Goal: Task Accomplishment & Management: Manage account settings

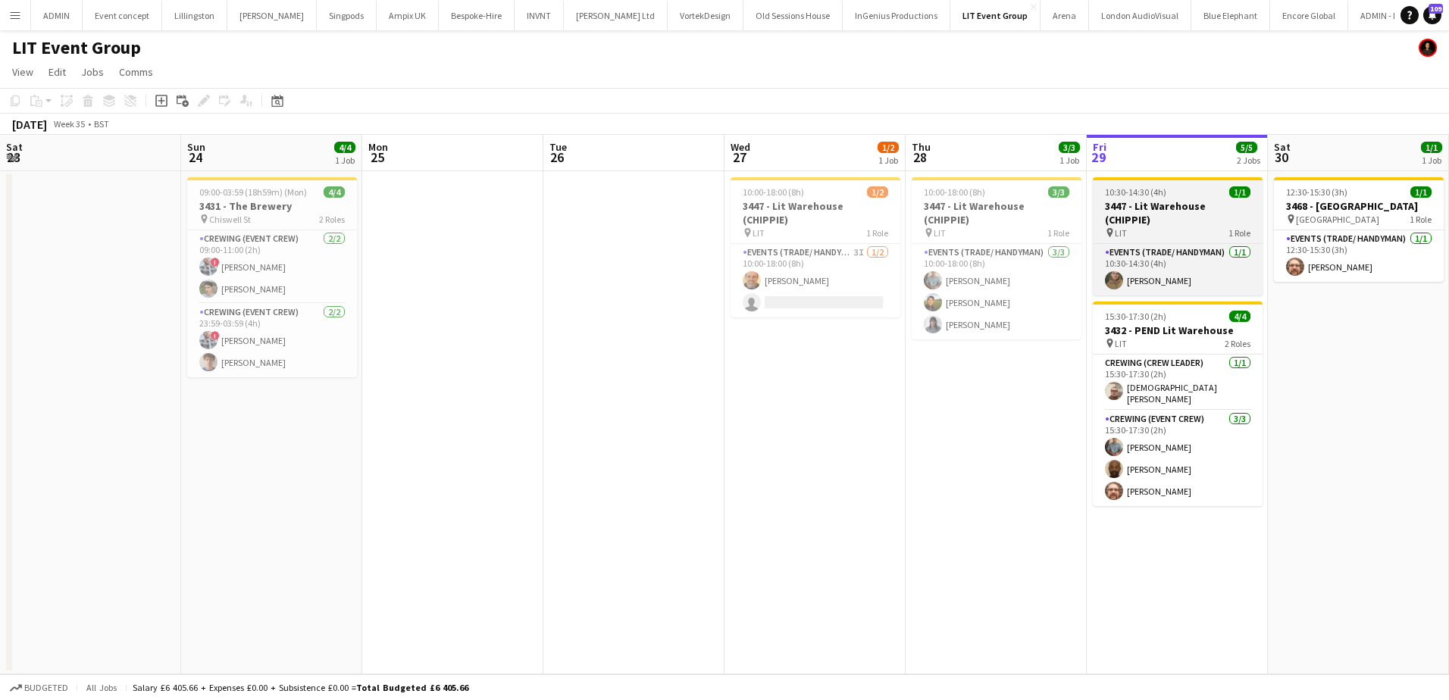
scroll to position [0, 522]
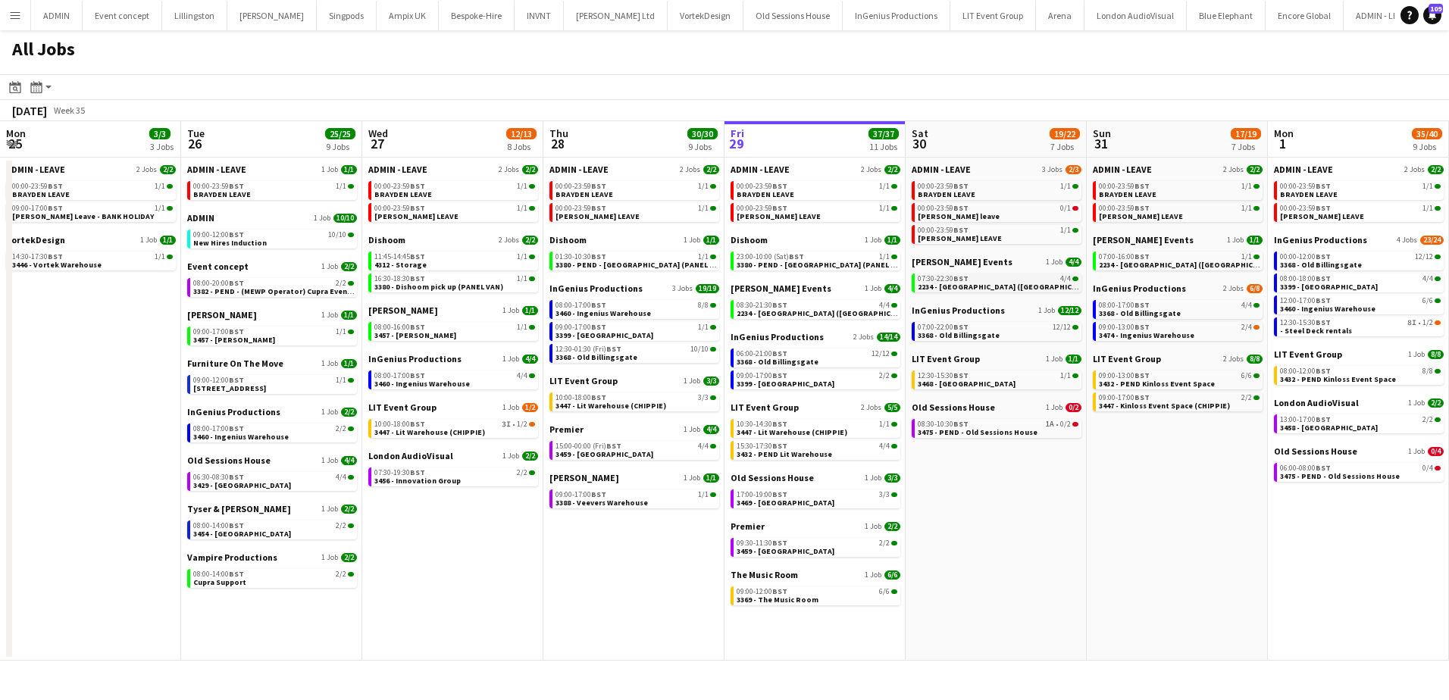
scroll to position [0, 362]
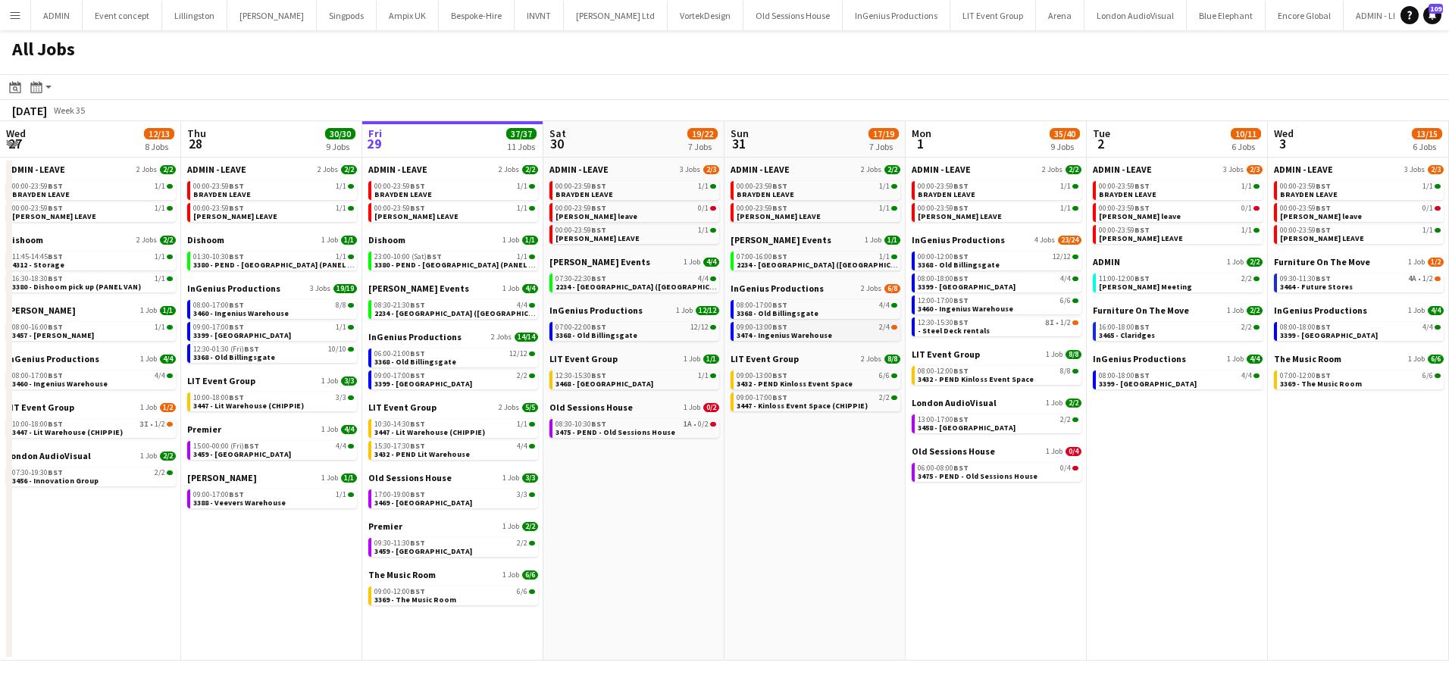
click at [810, 333] on span "3474 - Ingenius Warehouse" at bounding box center [785, 336] width 96 height 10
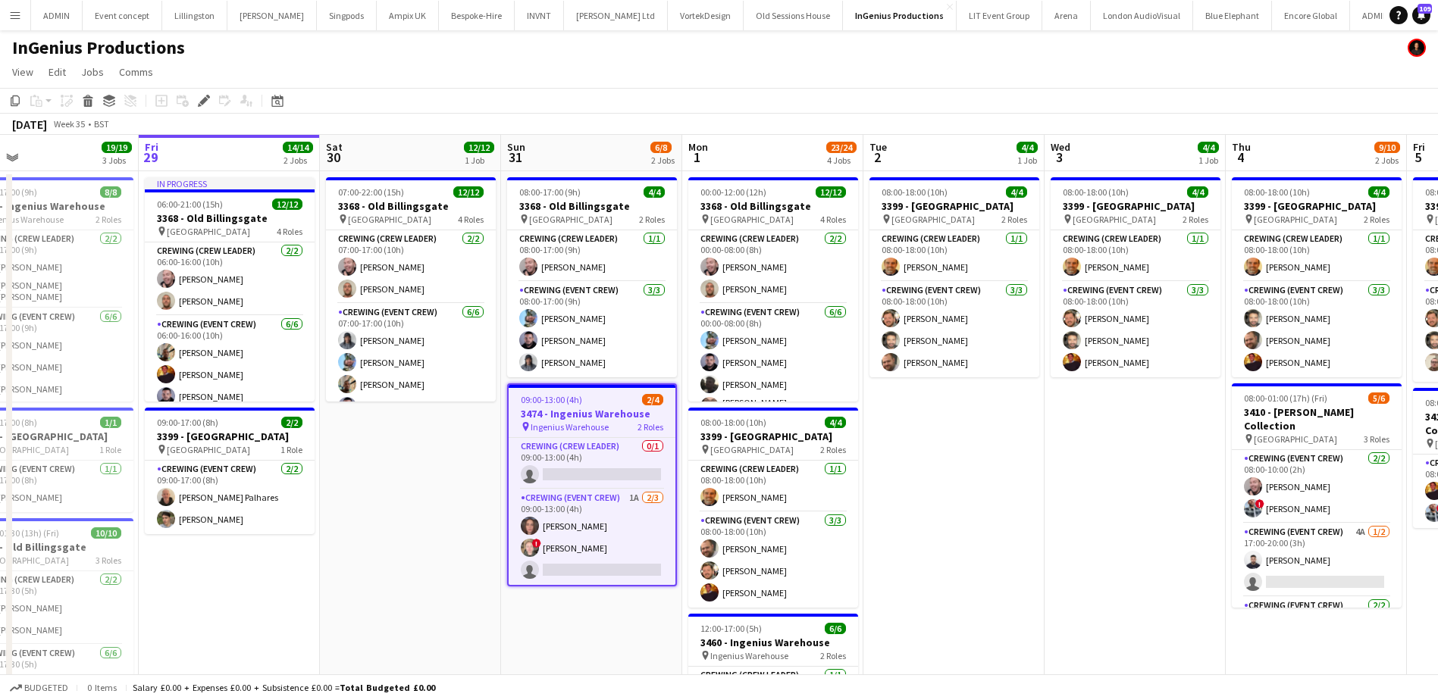
drag, startPoint x: 1097, startPoint y: 469, endPoint x: 1017, endPoint y: 450, distance: 81.7
click at [1030, 457] on app-calendar-viewport "Mon 25 Tue 26 2/2 1 Job Wed 27 4/4 1 Job Thu 28 19/19 3 Jobs Fri 29 14/14 2 Job…" at bounding box center [719, 583] width 1438 height 896
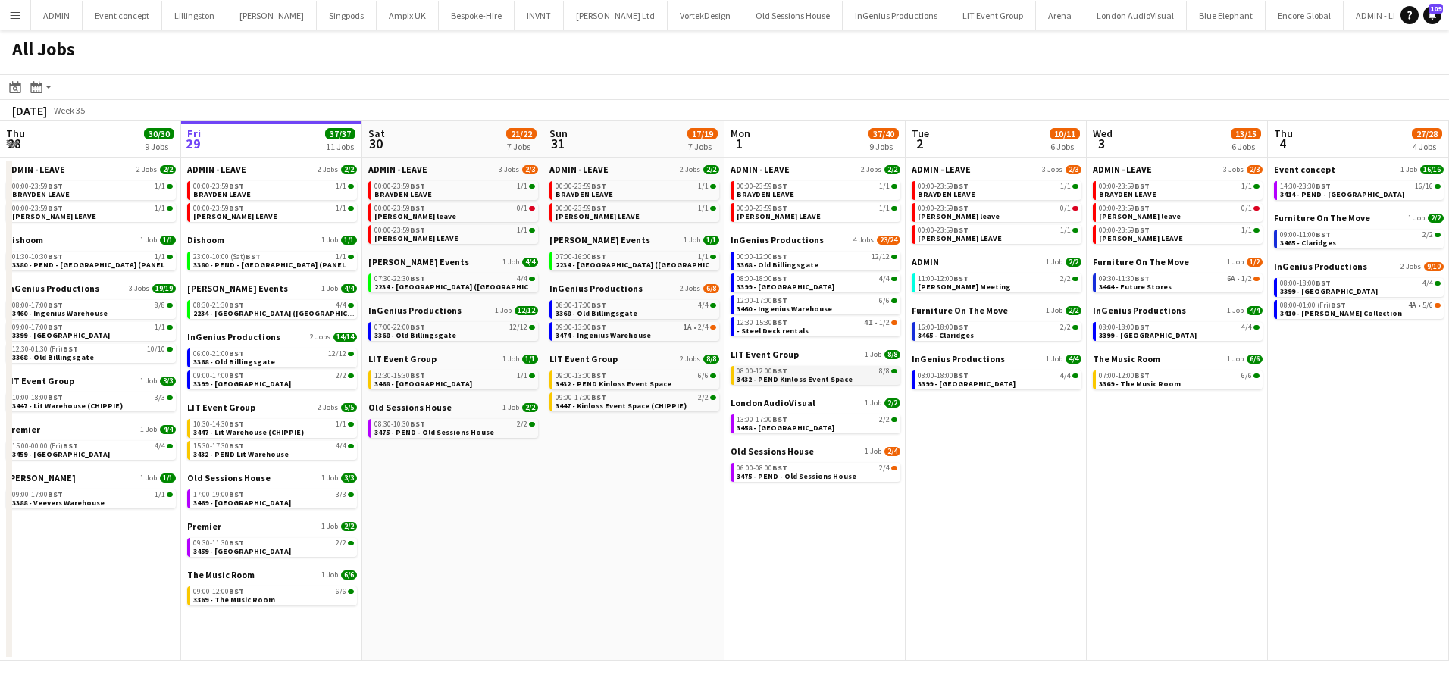
click at [833, 374] on span "3432 - PEND Kinloss Event Space" at bounding box center [795, 379] width 116 height 10
click at [1130, 289] on span "3464 - Future Stores" at bounding box center [1135, 287] width 73 height 10
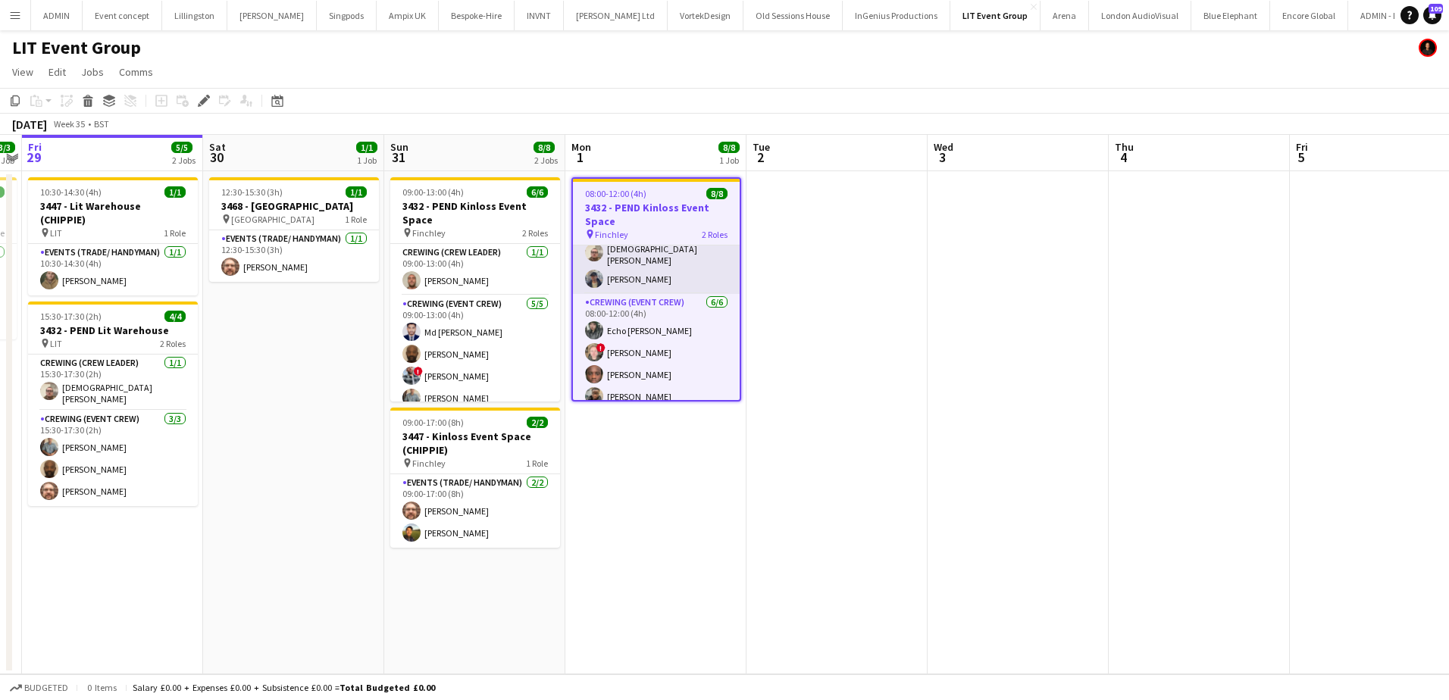
scroll to position [76, 0]
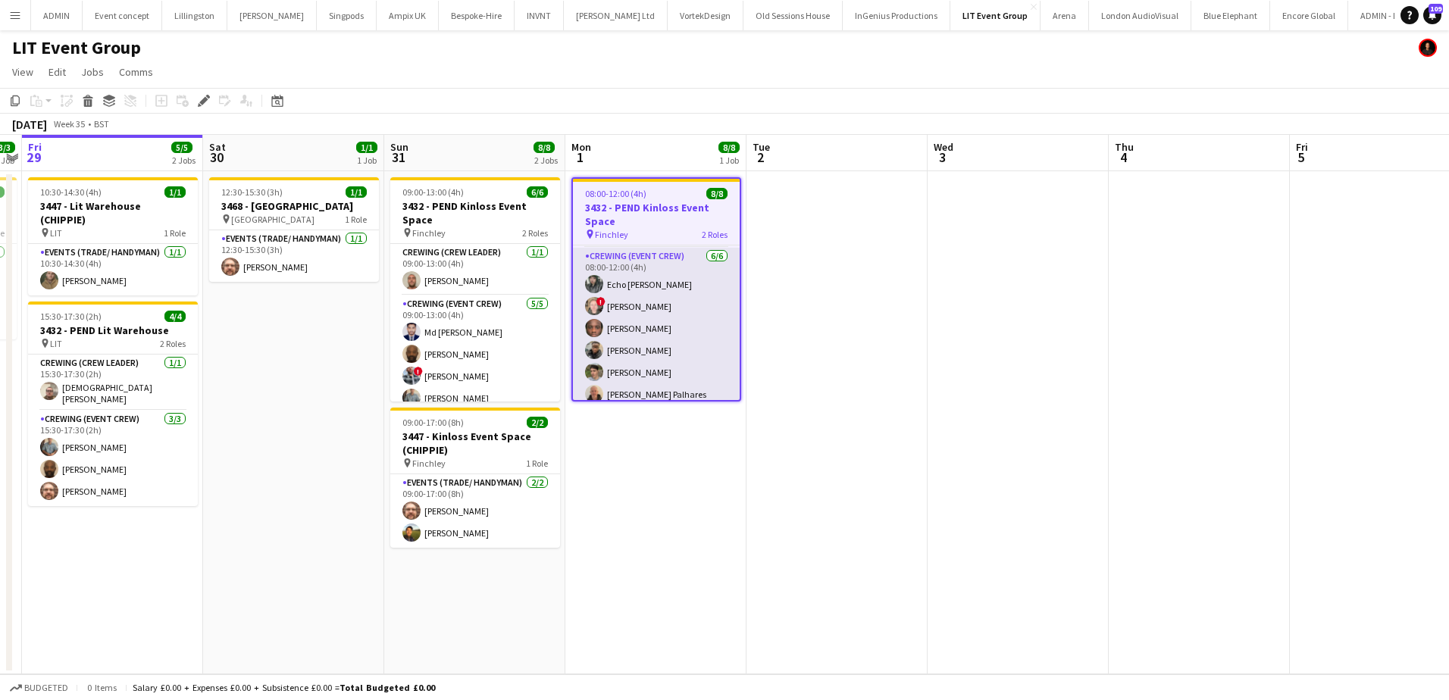
click at [689, 314] on app-card-role "Crewing (Event Crew) 6/6 08:00-12:00 (4h) Echo Aldhous ! Calum Ward Gavin Afriy…" at bounding box center [656, 328] width 167 height 161
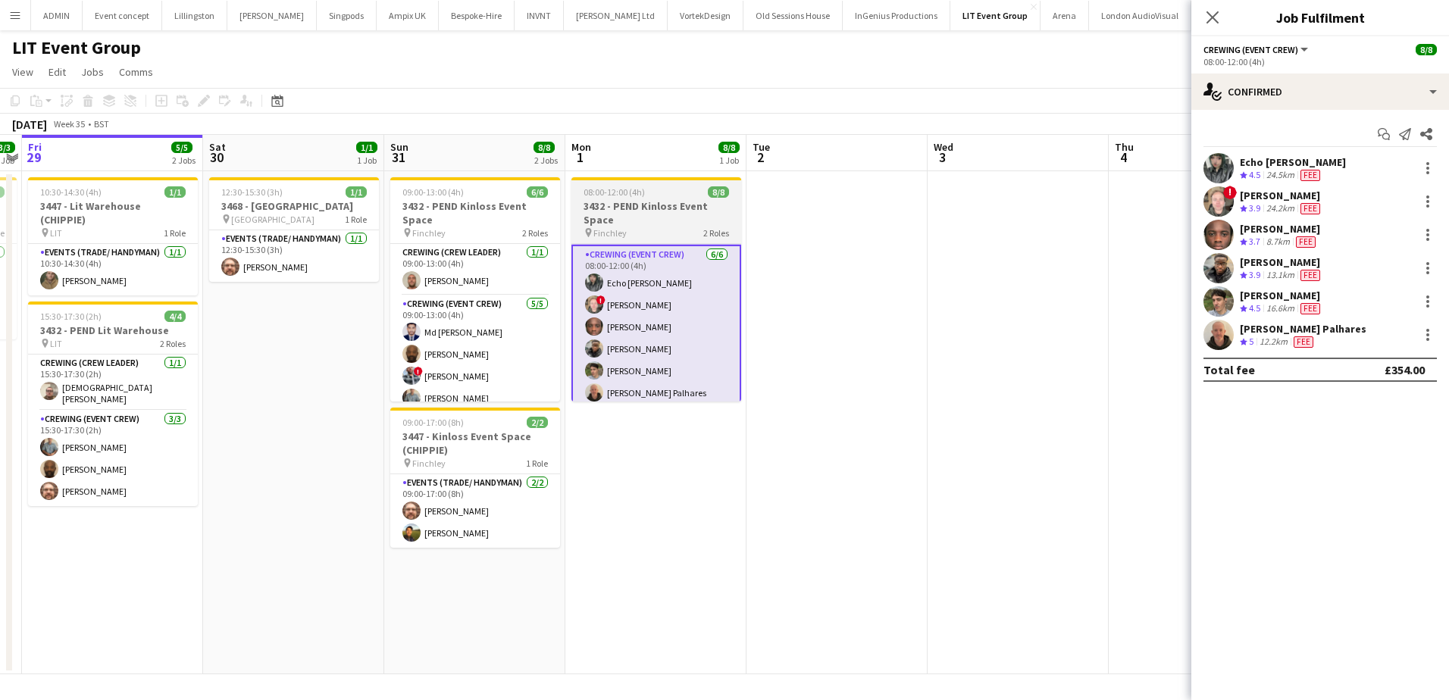
click at [646, 193] on div "08:00-12:00 (4h) 8/8" at bounding box center [657, 191] width 170 height 11
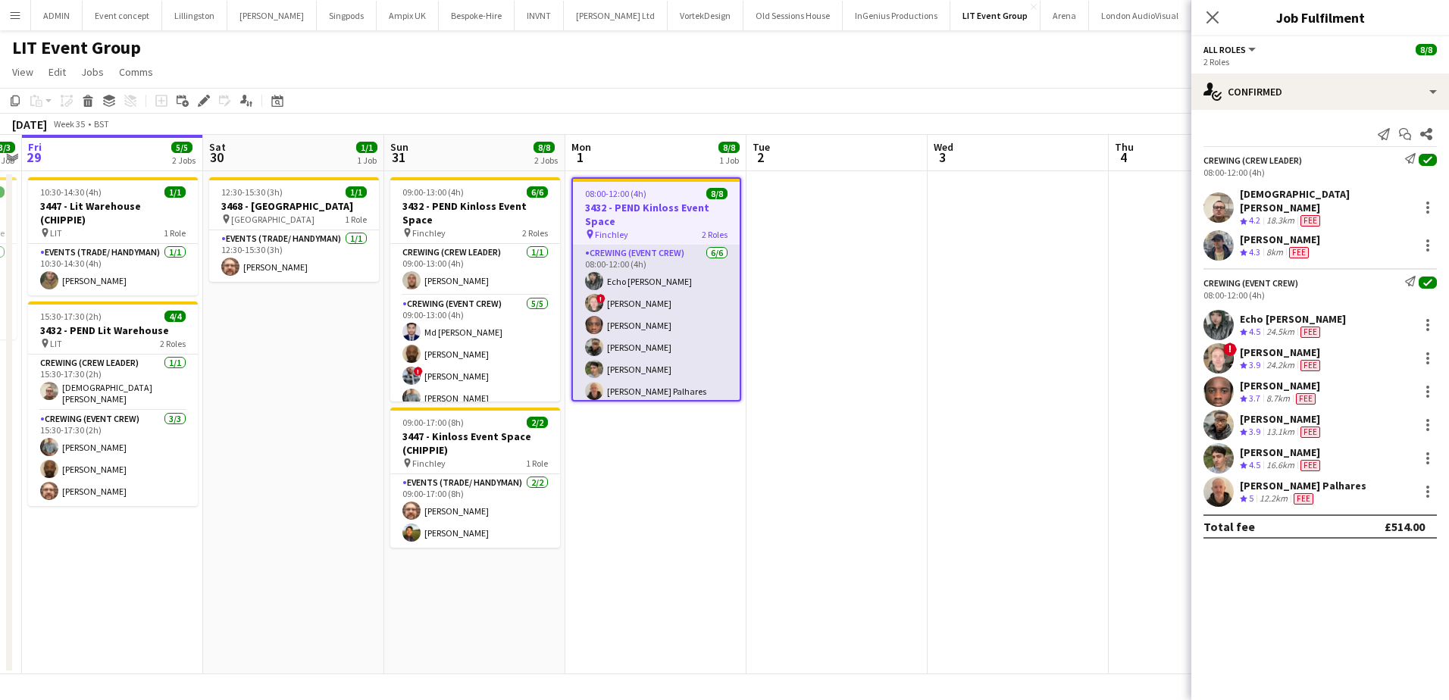
scroll to position [80, 0]
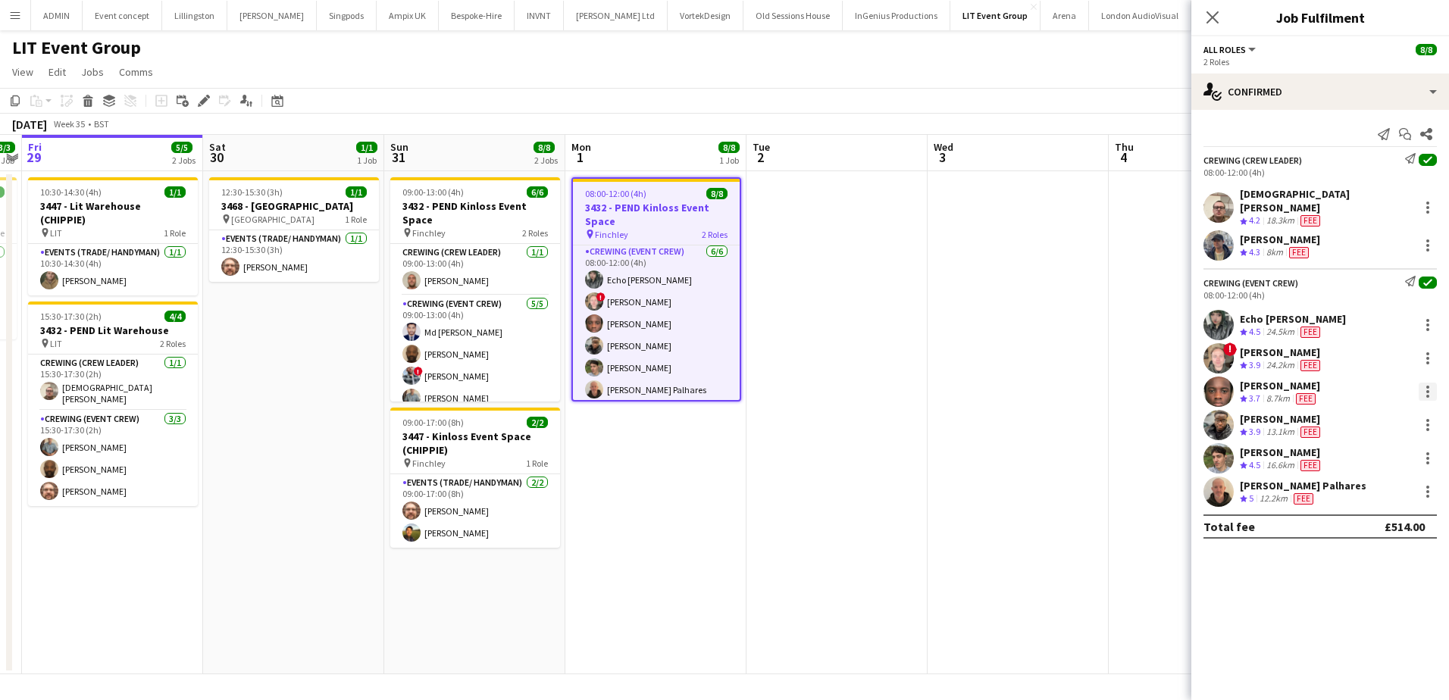
click at [1427, 390] on div at bounding box center [1428, 391] width 3 height 3
click at [1366, 553] on span "Remove" at bounding box center [1353, 555] width 45 height 13
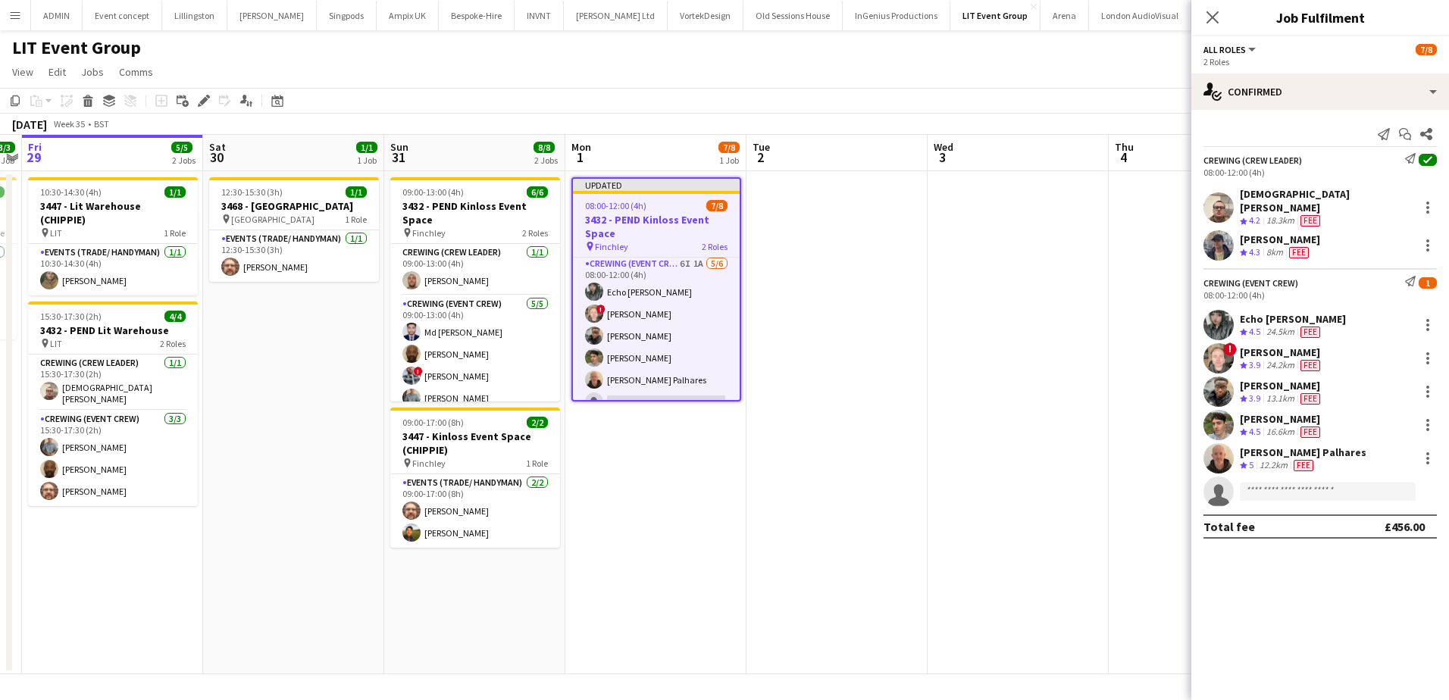
click at [657, 226] on h3 "3432 - PEND Kinloss Event Space" at bounding box center [656, 226] width 167 height 27
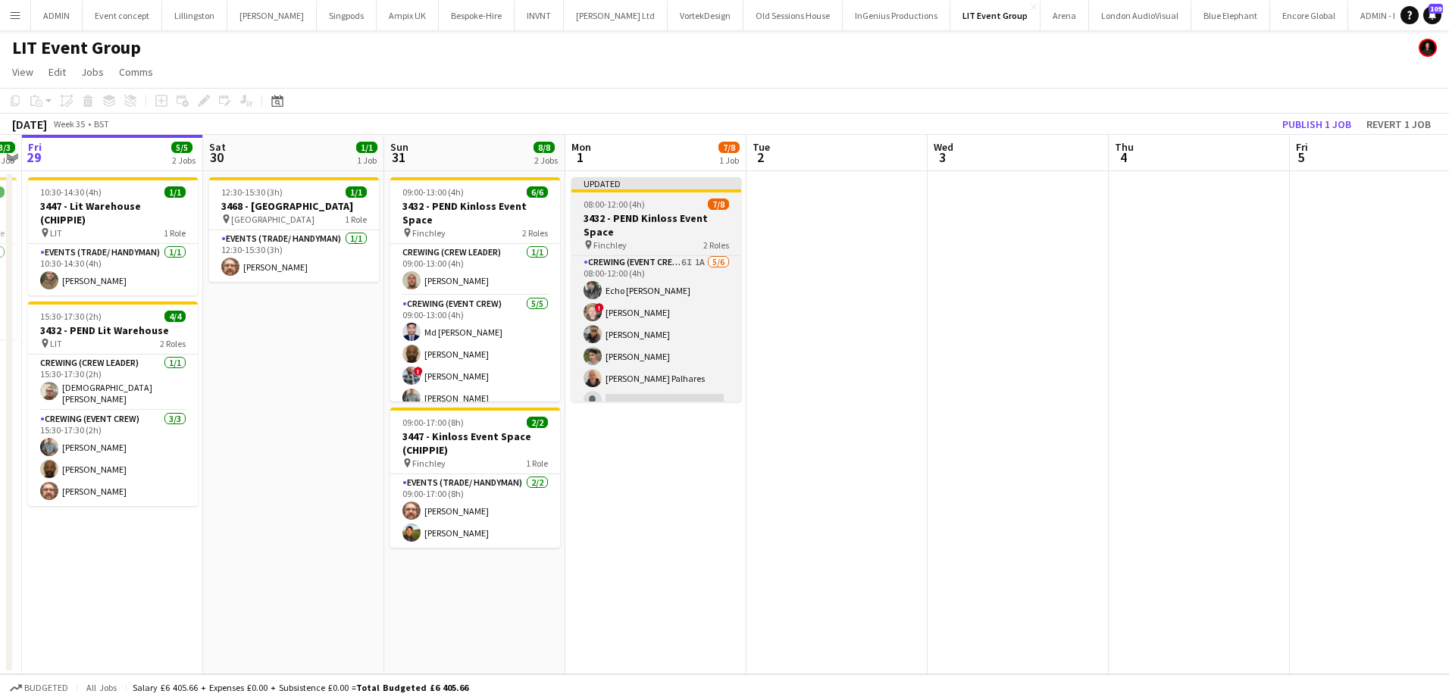
click at [627, 217] on h3 "3432 - PEND Kinloss Event Space" at bounding box center [657, 225] width 170 height 27
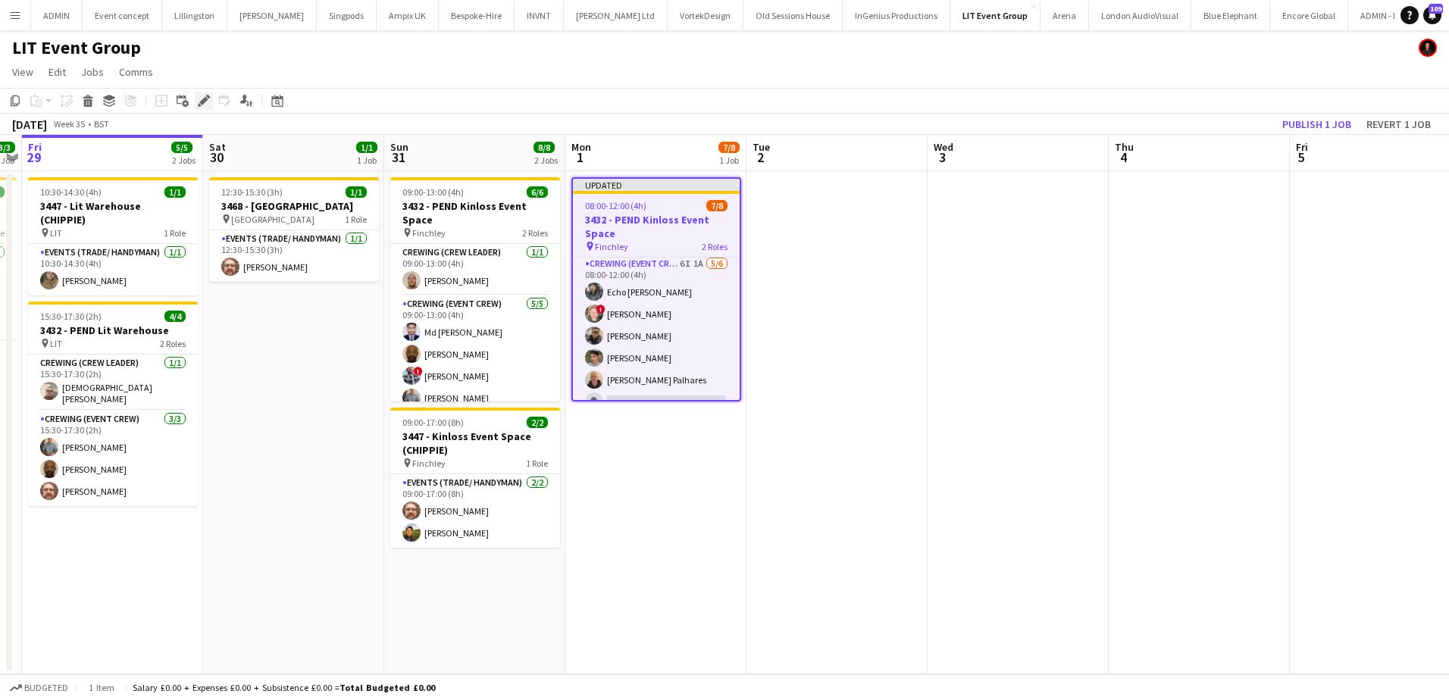
click at [207, 104] on icon "Edit" at bounding box center [204, 101] width 12 height 12
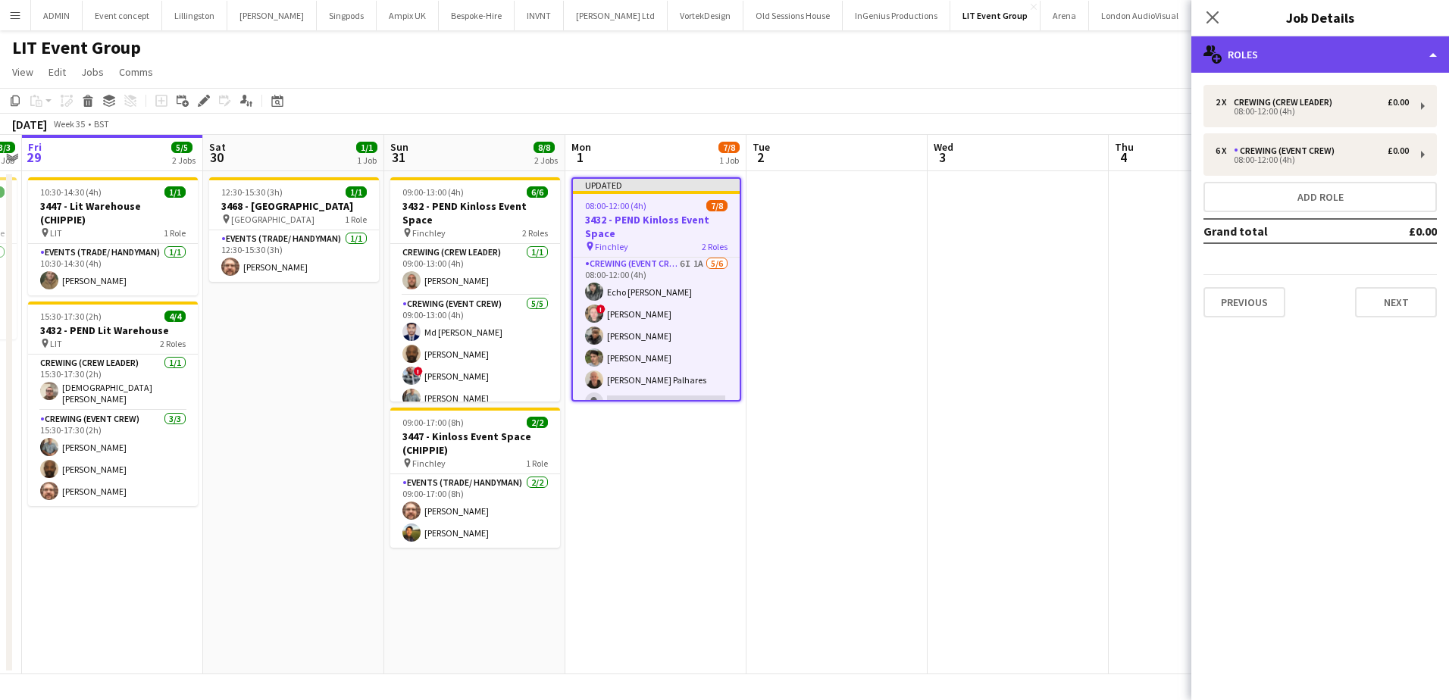
click at [1344, 69] on div "multiple-users-add Roles" at bounding box center [1321, 54] width 258 height 36
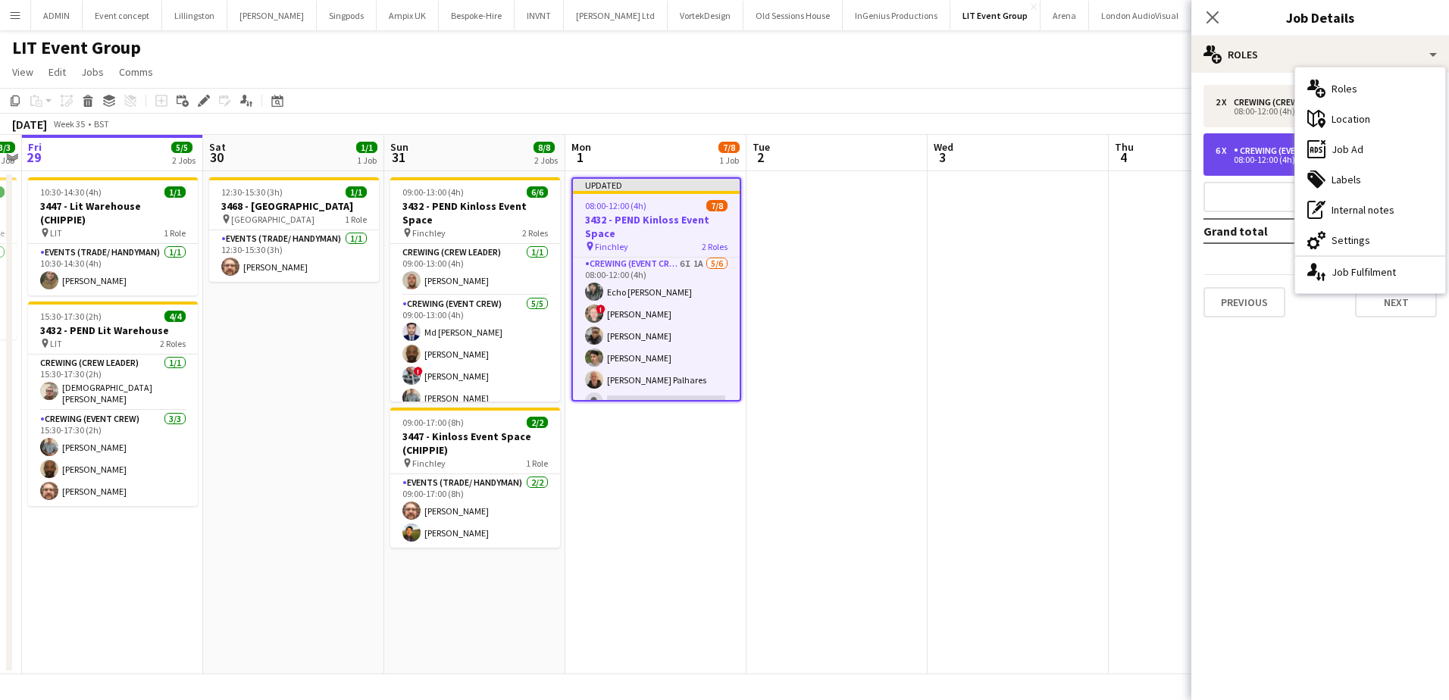
click at [1270, 157] on div "08:00-12:00 (4h)" at bounding box center [1312, 160] width 193 height 8
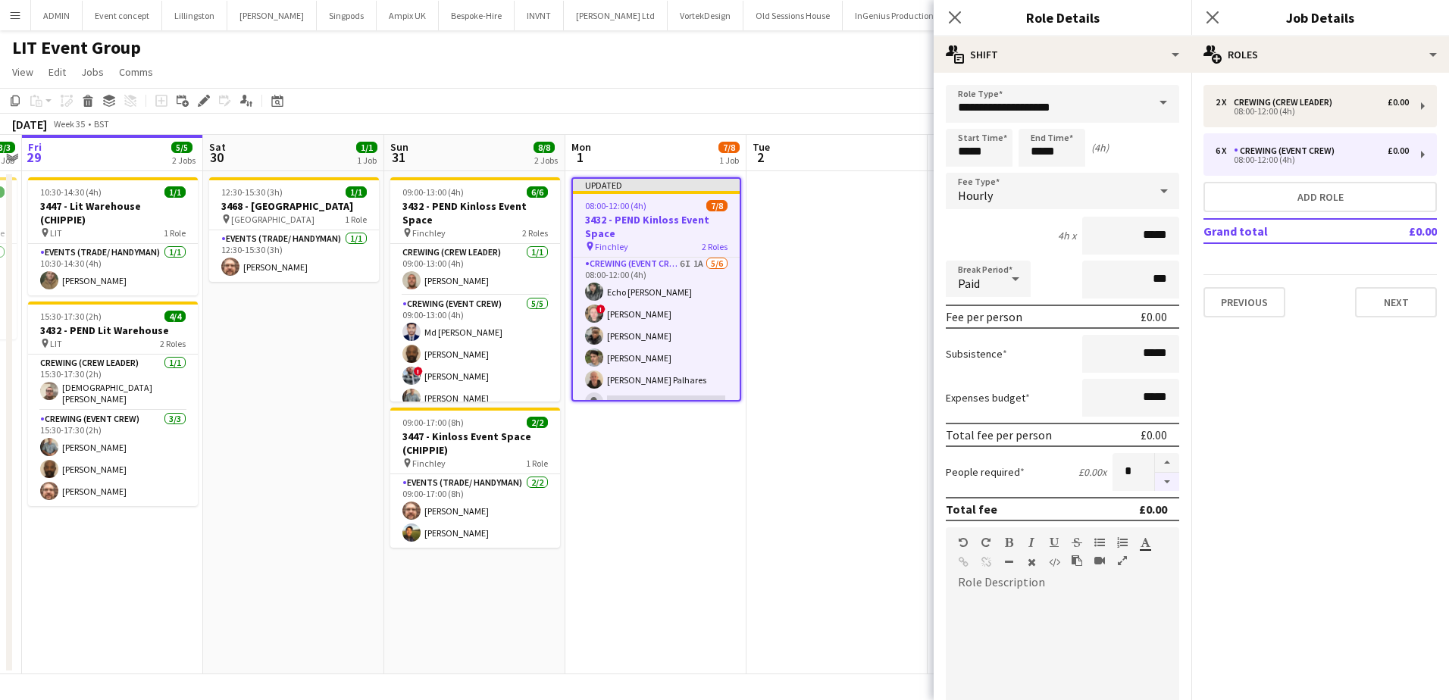
click at [1161, 483] on button "button" at bounding box center [1167, 482] width 24 height 19
type input "*"
click at [1340, 196] on button "Add role" at bounding box center [1320, 197] width 233 height 30
type input "**********"
type input "*****"
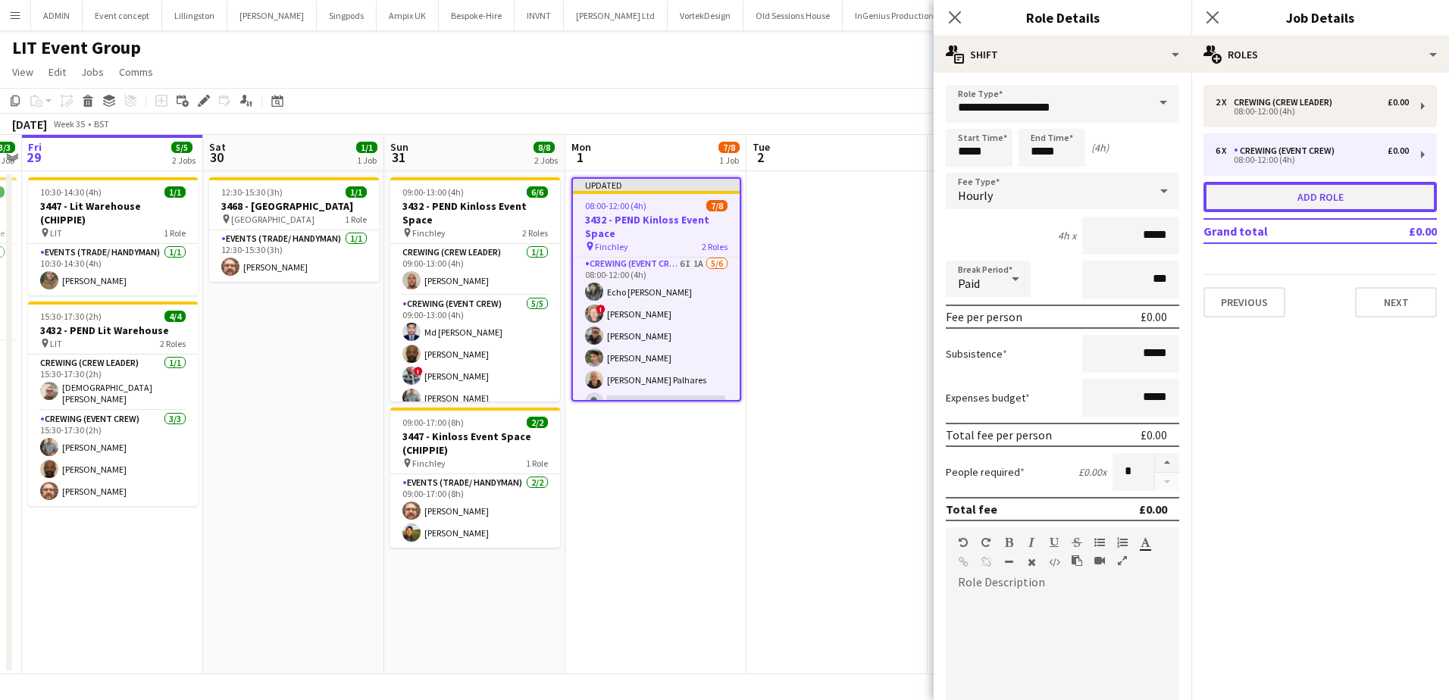
type input "*"
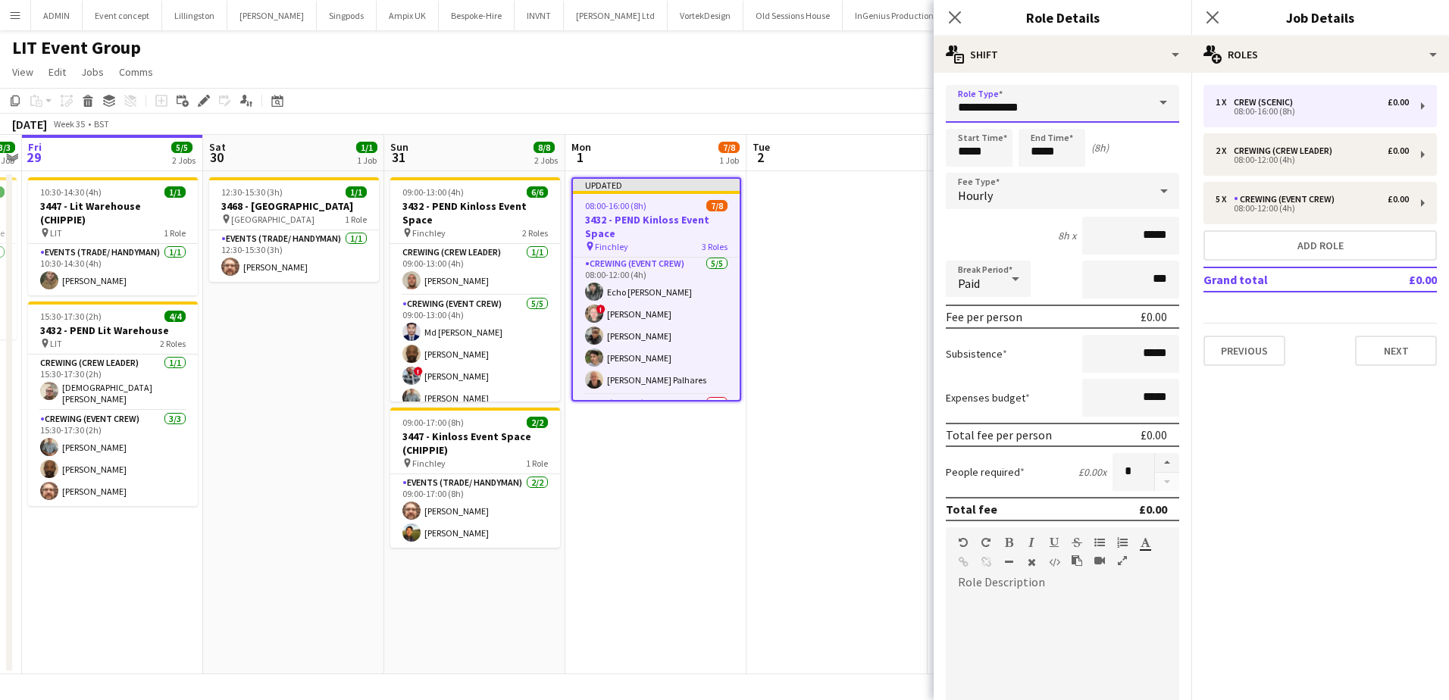
click at [1113, 97] on input "**********" at bounding box center [1062, 104] width 233 height 38
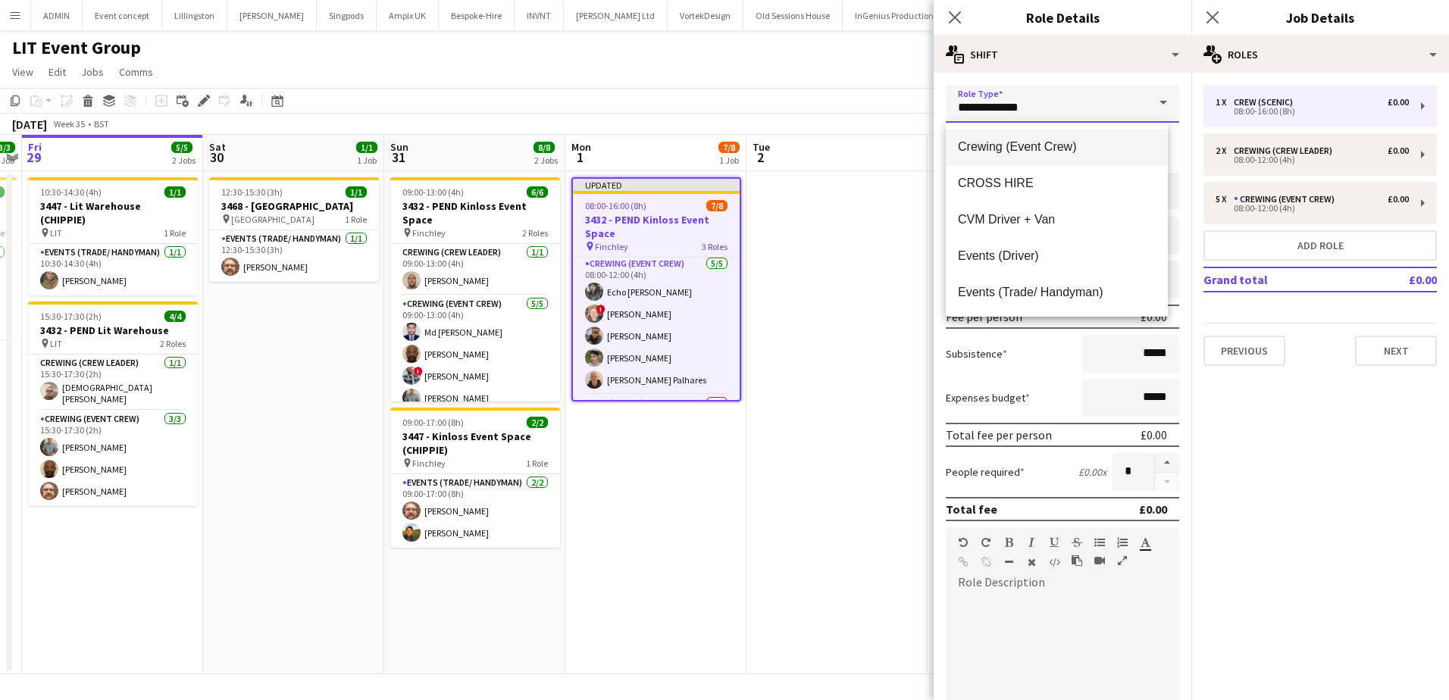
scroll to position [227, 0]
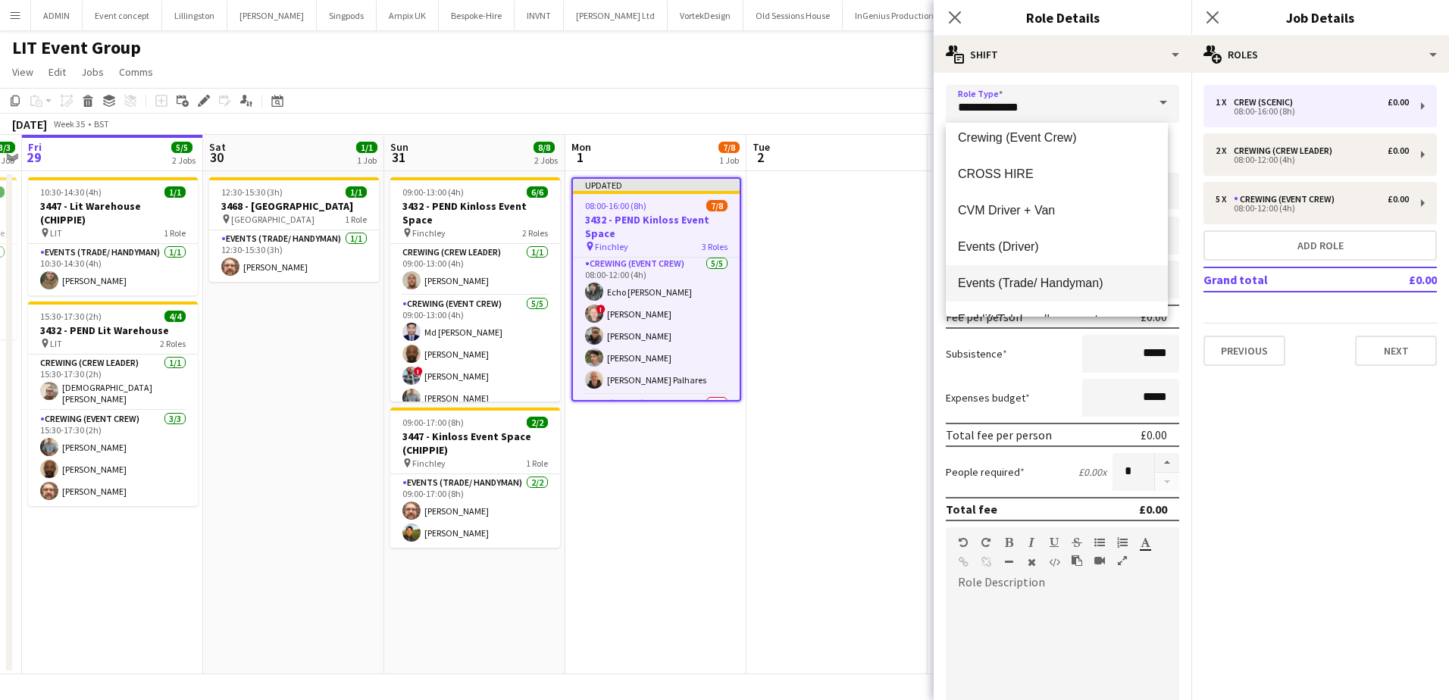
click at [1081, 287] on span "Events (Trade/ Handyman)" at bounding box center [1057, 283] width 198 height 14
type input "**********"
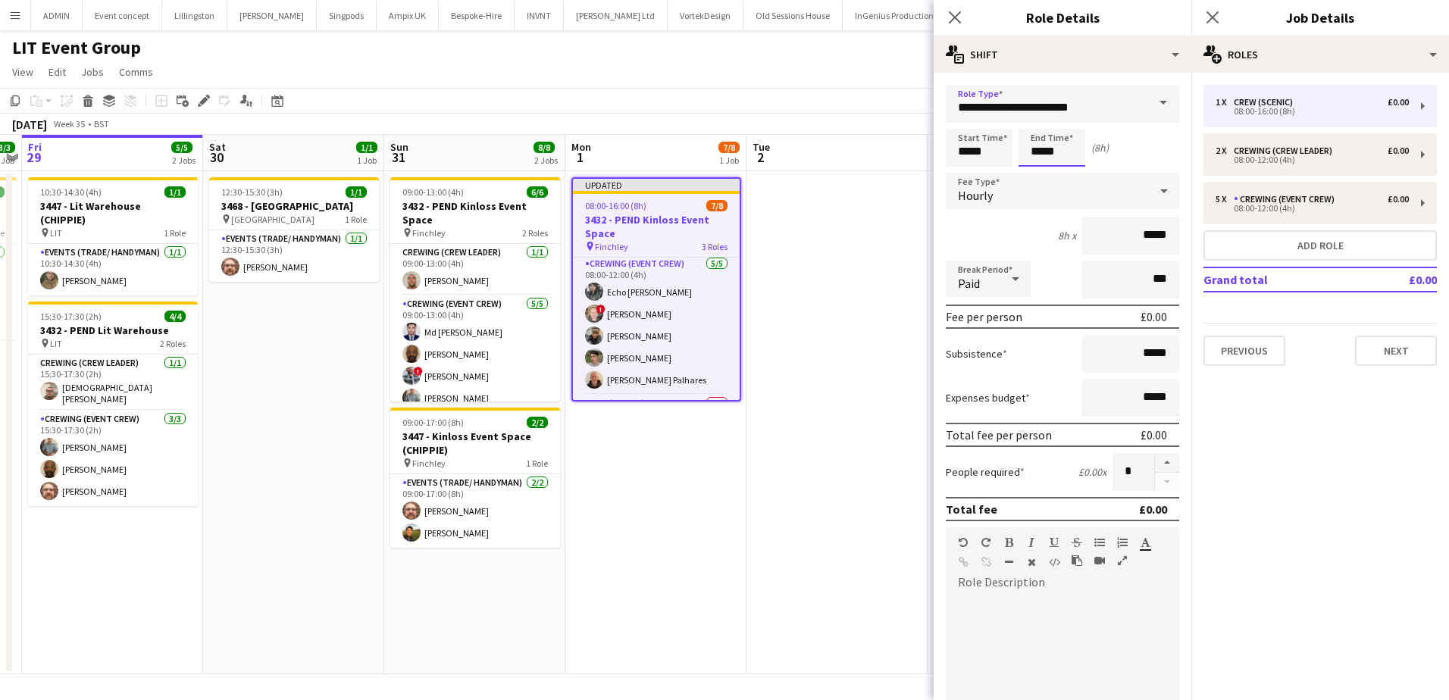
click at [1038, 155] on input "*****" at bounding box center [1052, 148] width 67 height 38
click at [1039, 171] on div at bounding box center [1037, 174] width 30 height 15
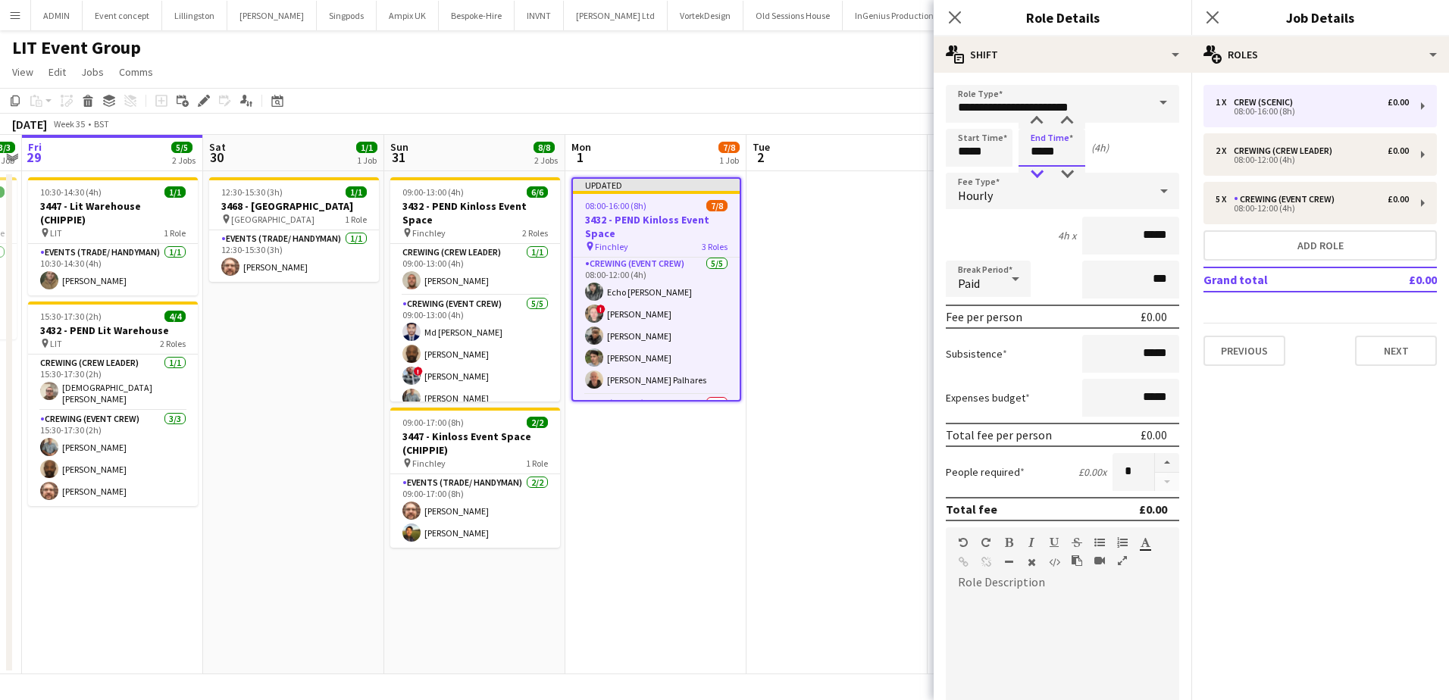
click at [1039, 171] on div at bounding box center [1037, 174] width 30 height 15
type input "*****"
click at [1039, 171] on div at bounding box center [1037, 174] width 30 height 15
click at [829, 317] on app-date-cell at bounding box center [837, 422] width 181 height 503
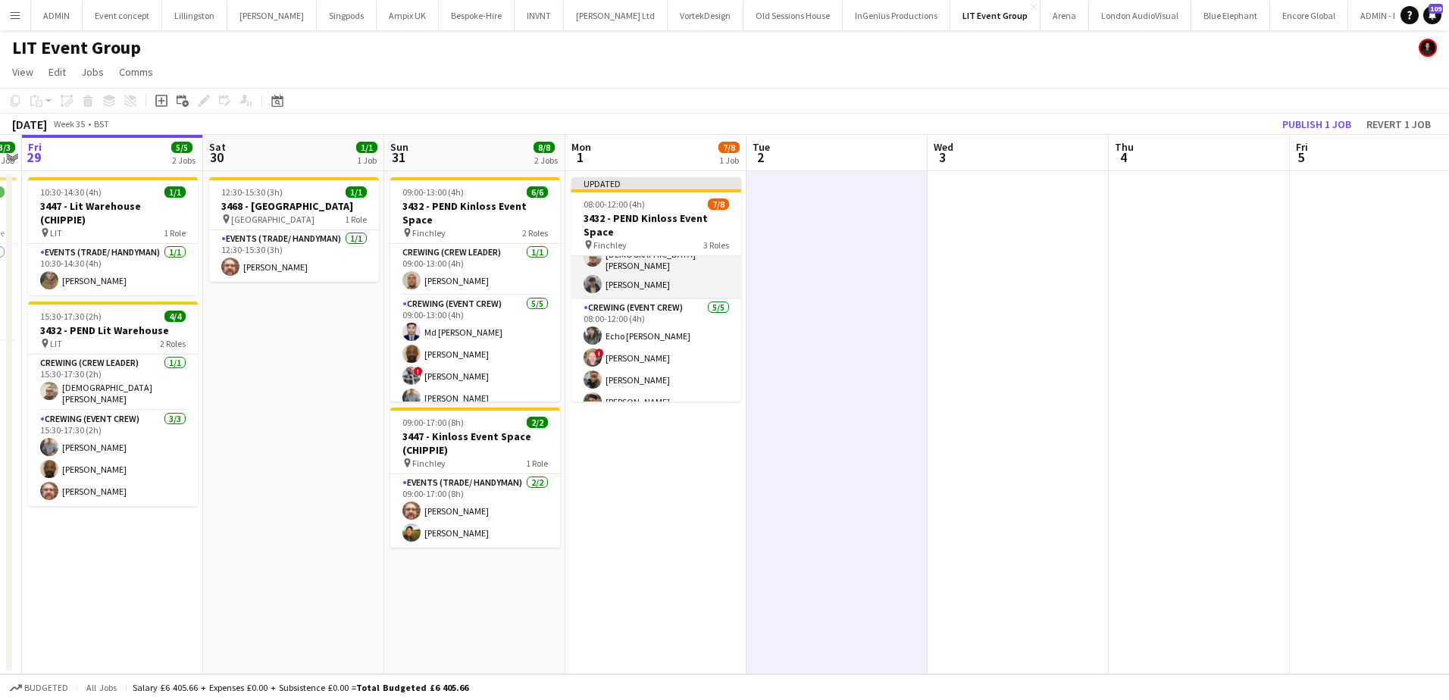
scroll to position [119, 0]
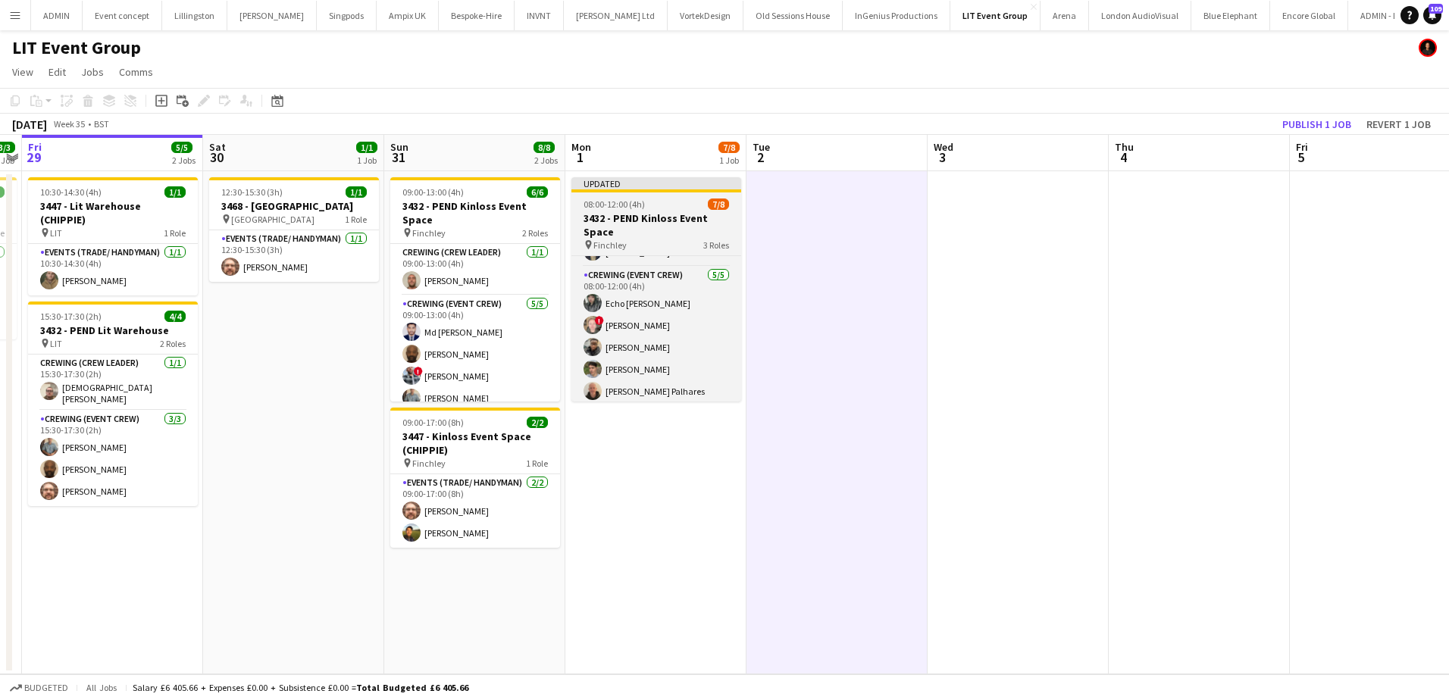
click at [635, 199] on span "08:00-12:00 (4h)" at bounding box center [614, 204] width 61 height 11
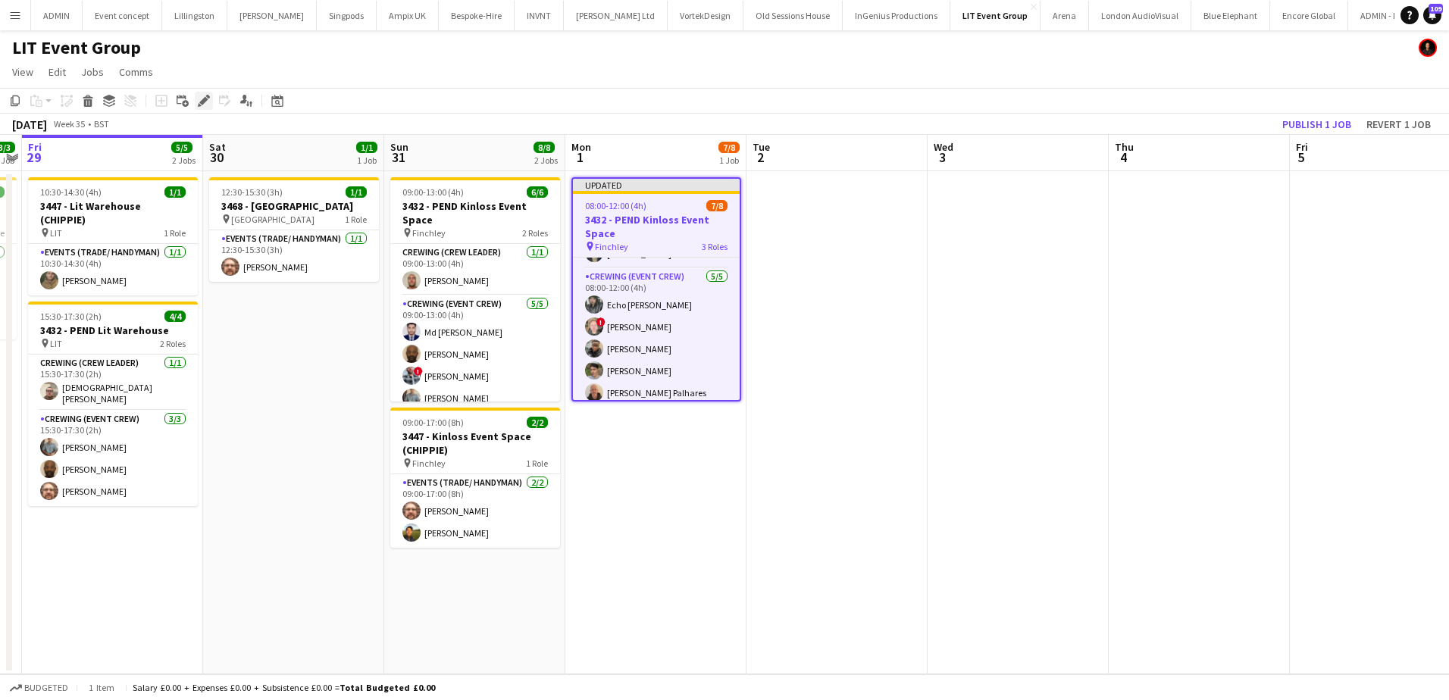
click at [201, 98] on icon "Edit" at bounding box center [204, 101] width 12 height 12
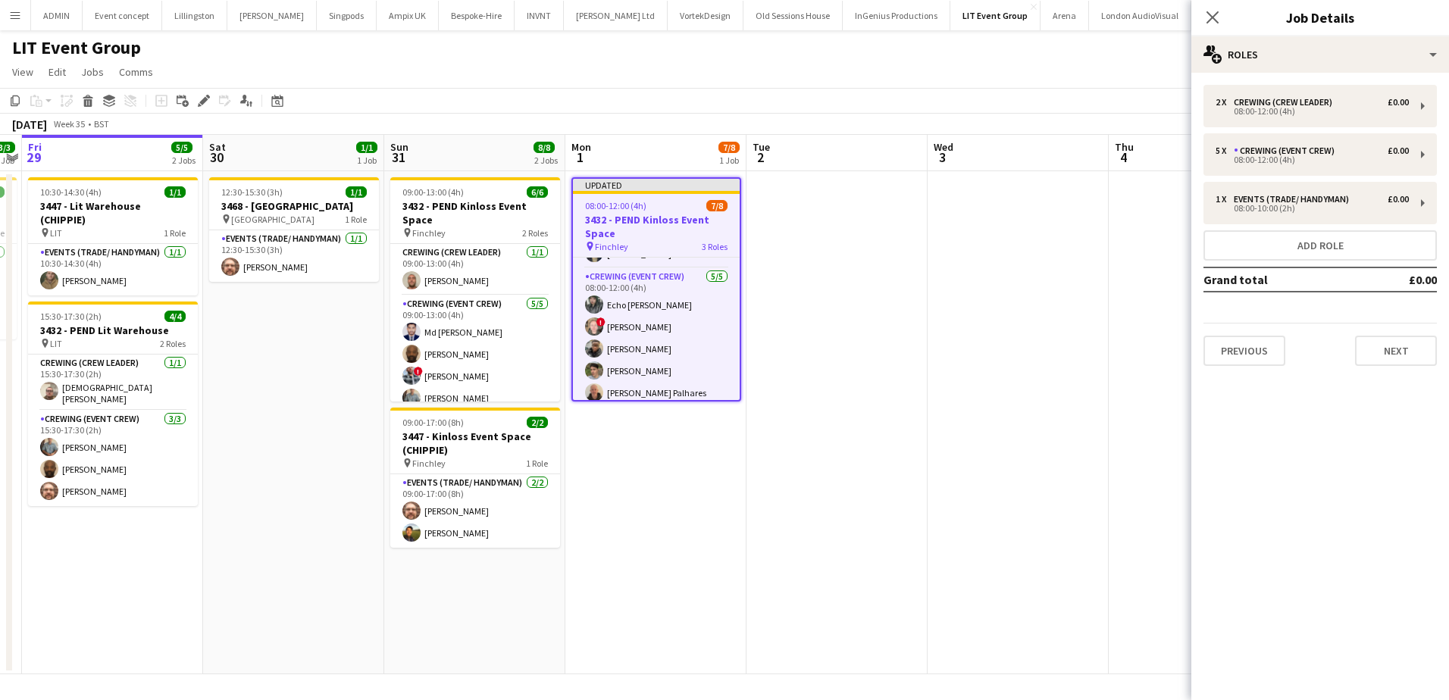
click at [1421, 379] on mat-expansion-panel "pencil3 General details 2 x Crewing (Crew Leader) £0.00 08:00-12:00 (4h) 5 x Cr…" at bounding box center [1321, 387] width 258 height 628
click at [1408, 348] on button "Next" at bounding box center [1396, 351] width 82 height 30
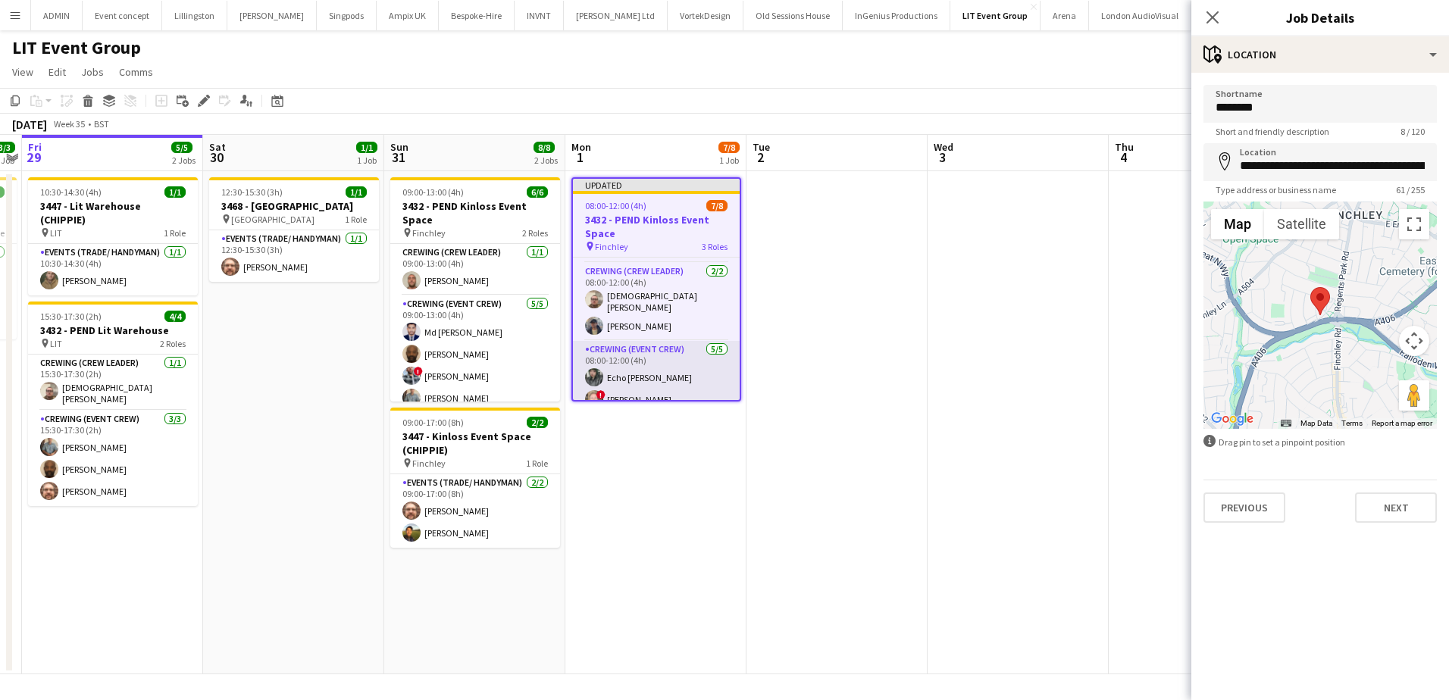
scroll to position [43, 0]
click at [1391, 504] on button "Next" at bounding box center [1396, 508] width 82 height 30
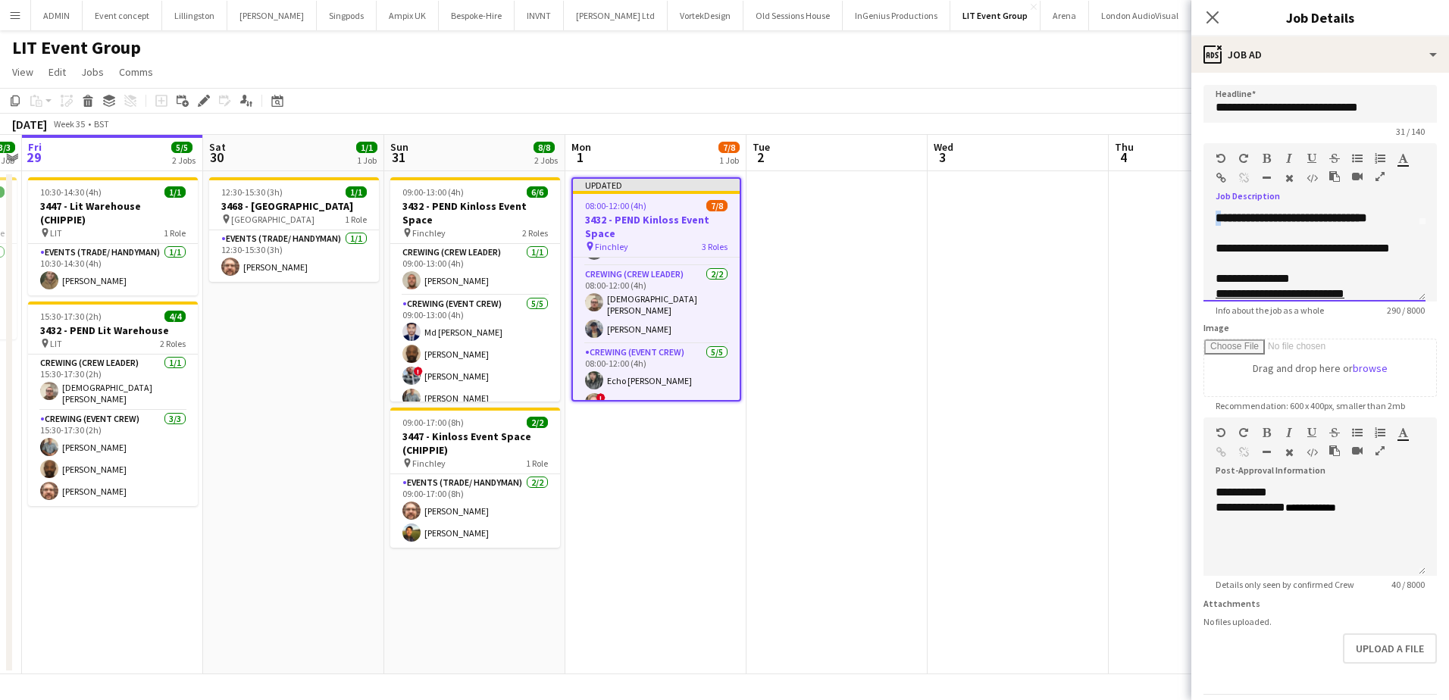
scroll to position [0, 0]
click at [1216, 219] on div "**********" at bounding box center [1315, 256] width 222 height 91
click at [1227, 258] on span "******" at bounding box center [1230, 263] width 29 height 11
click at [1218, 260] on span "******" at bounding box center [1230, 263] width 29 height 11
click at [1245, 265] on span "******" at bounding box center [1230, 263] width 29 height 11
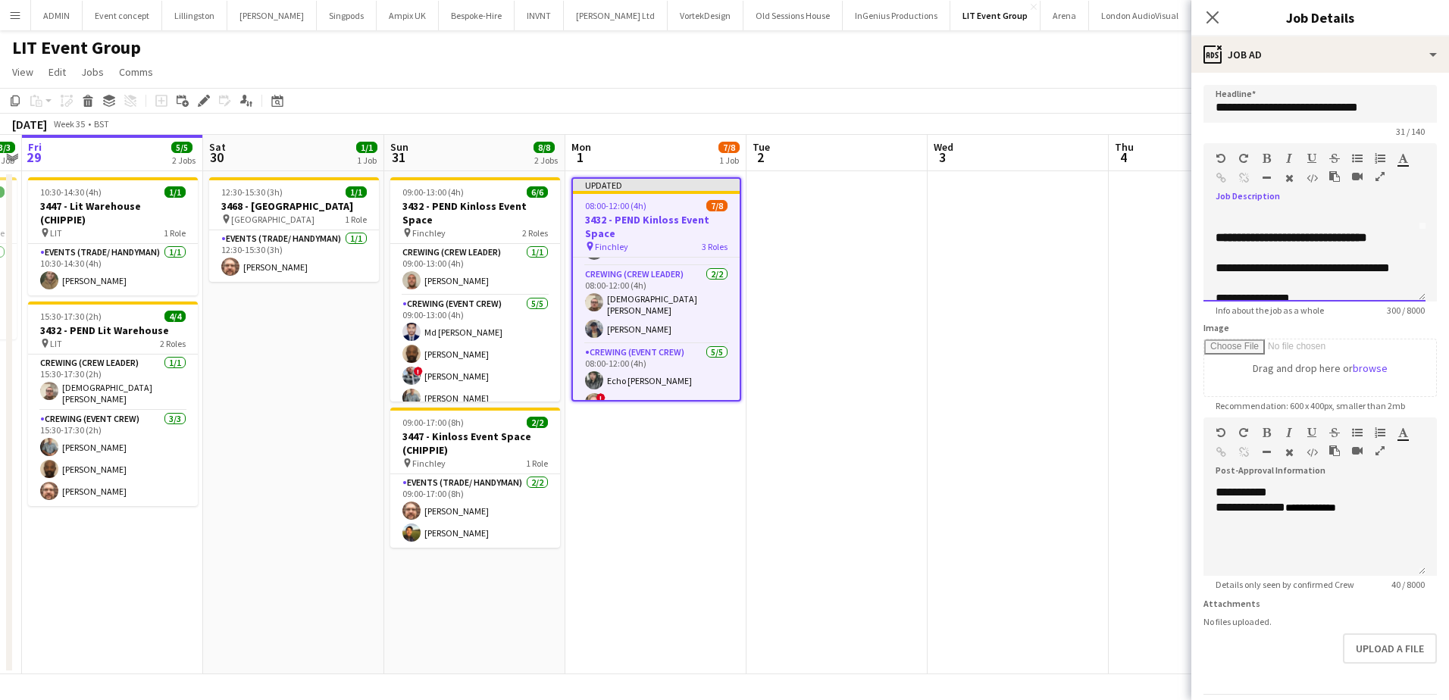
scroll to position [76, 0]
click at [1219, 239] on span "**********" at bounding box center [1292, 232] width 152 height 11
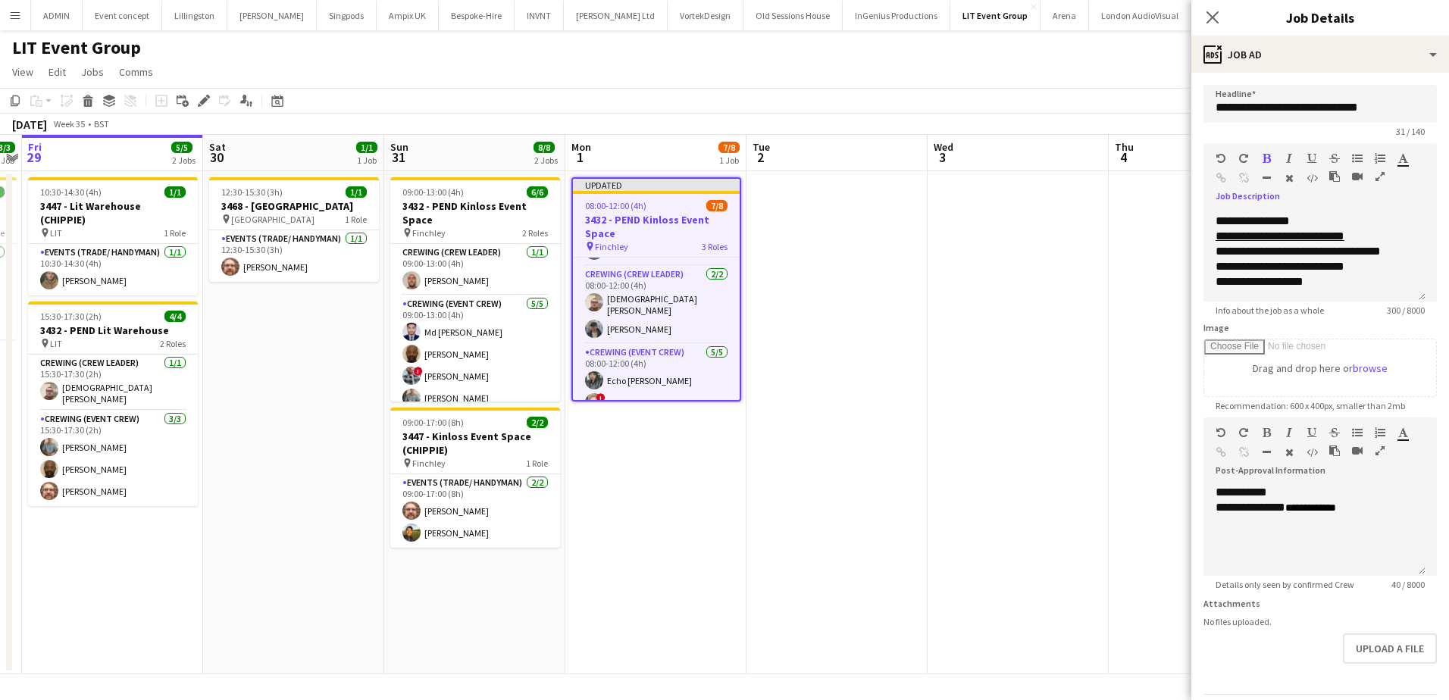
click at [970, 303] on app-date-cell at bounding box center [1018, 422] width 181 height 503
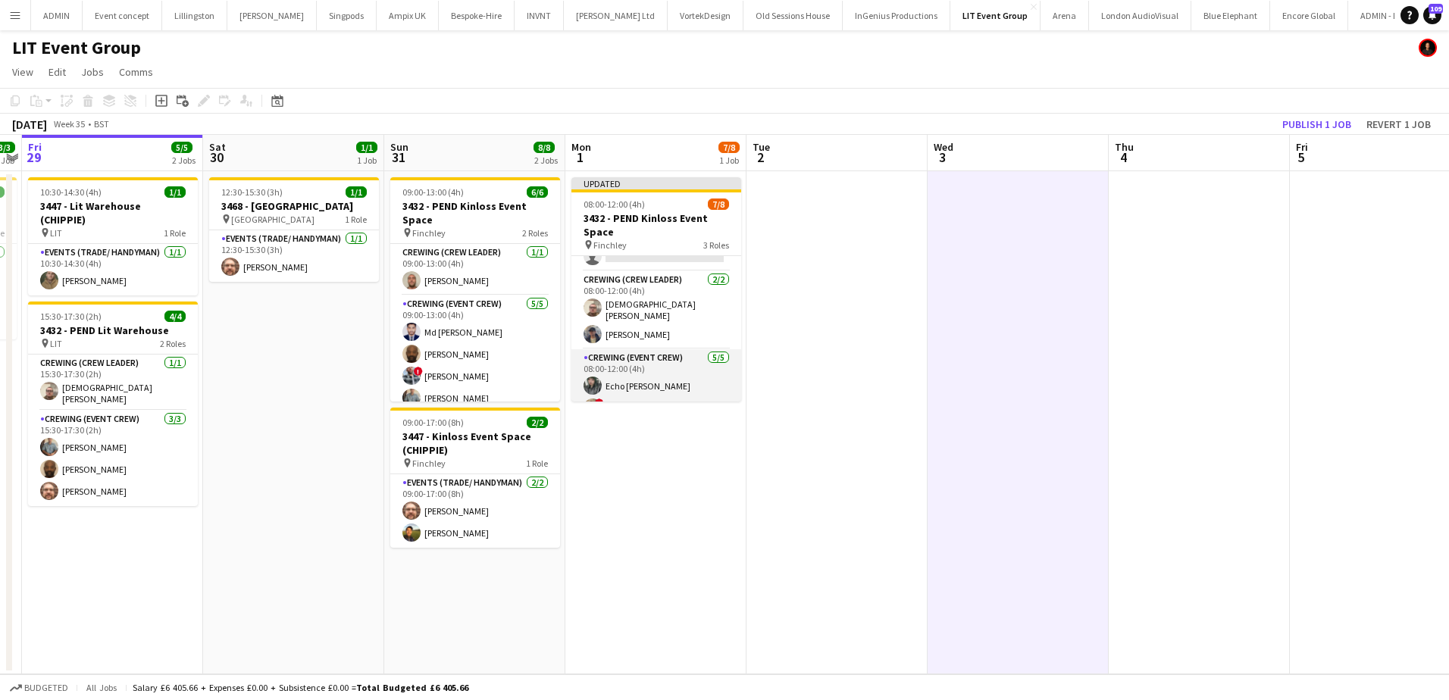
scroll to position [0, 0]
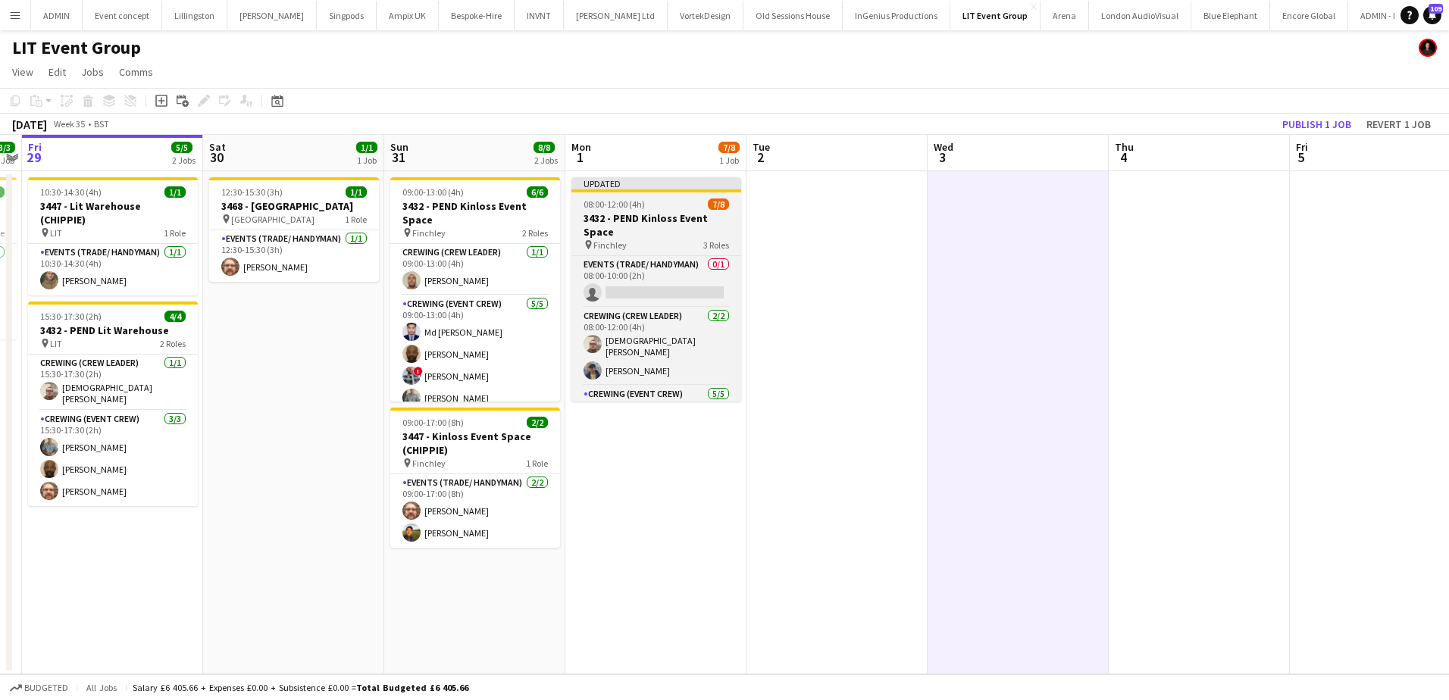
click at [624, 221] on h3 "3432 - PEND Kinloss Event Space" at bounding box center [657, 225] width 170 height 27
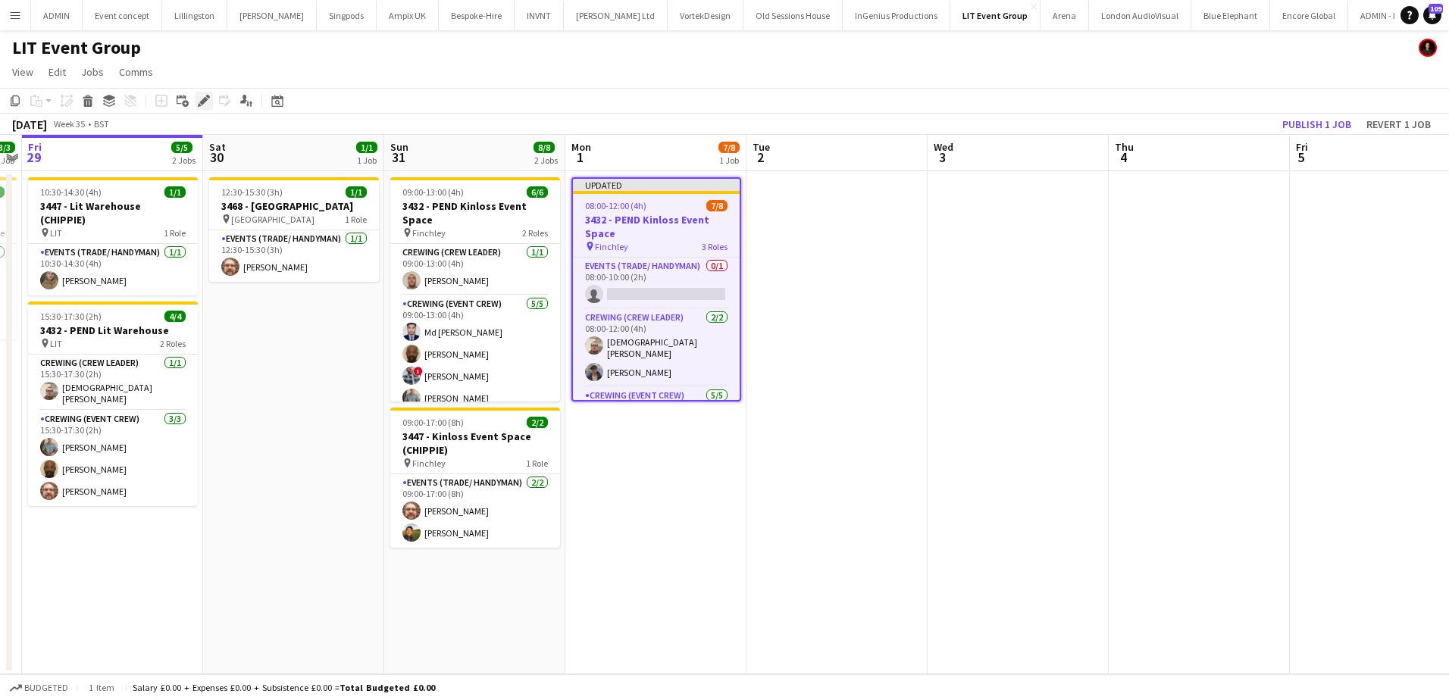
click at [208, 97] on icon at bounding box center [208, 97] width 4 height 4
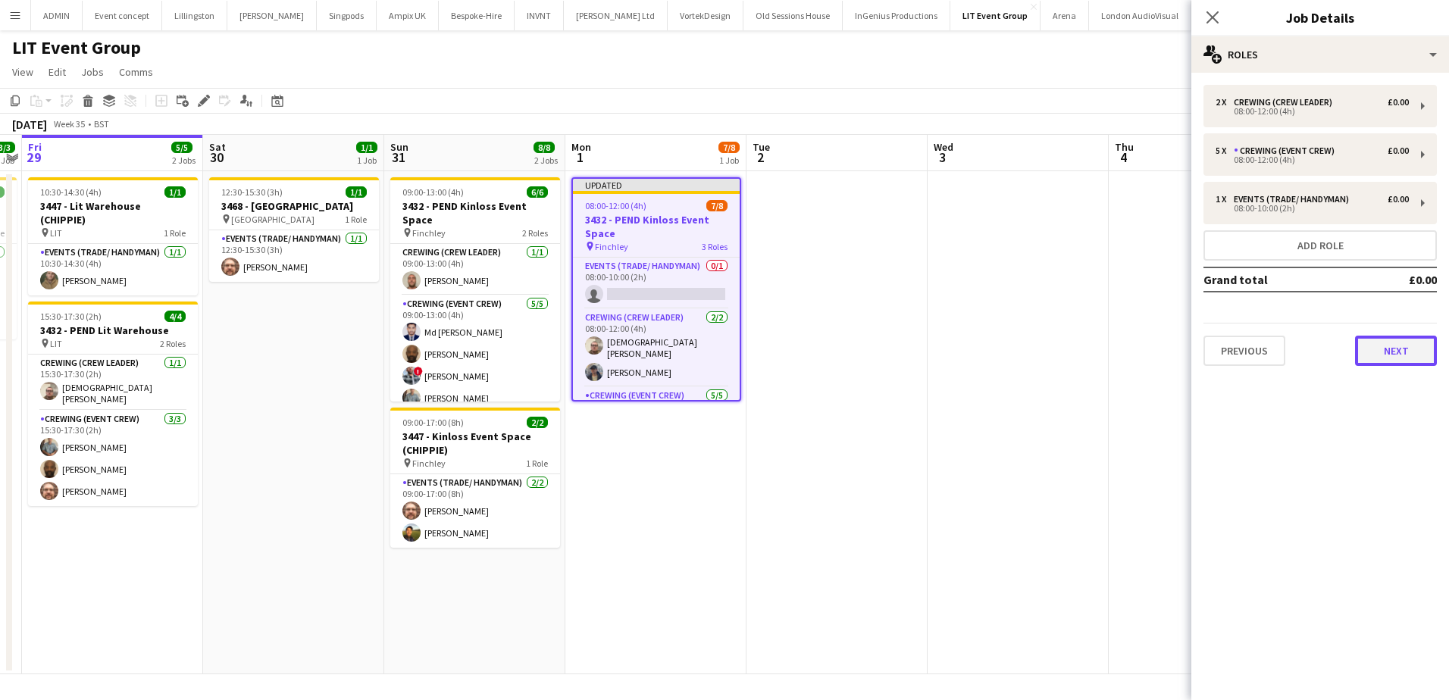
click at [1387, 342] on button "Next" at bounding box center [1396, 351] width 82 height 30
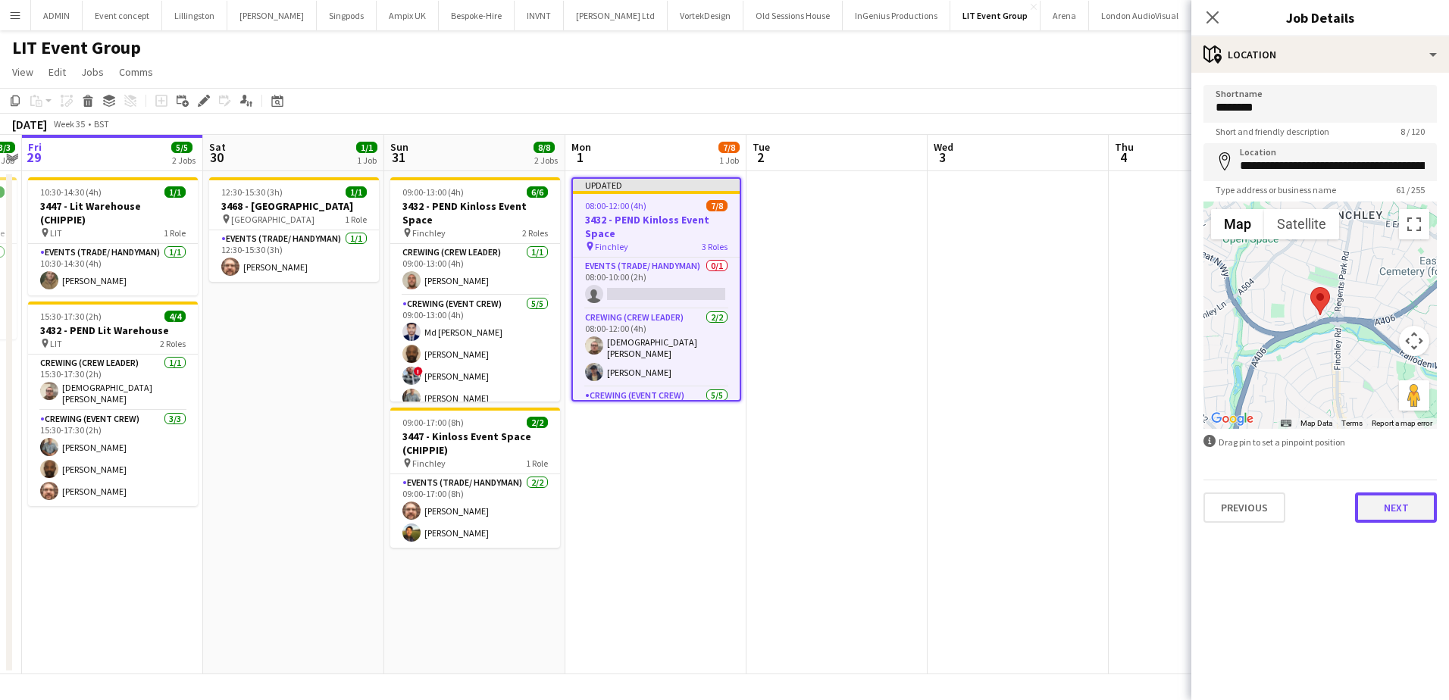
click at [1404, 503] on button "Next" at bounding box center [1396, 508] width 82 height 30
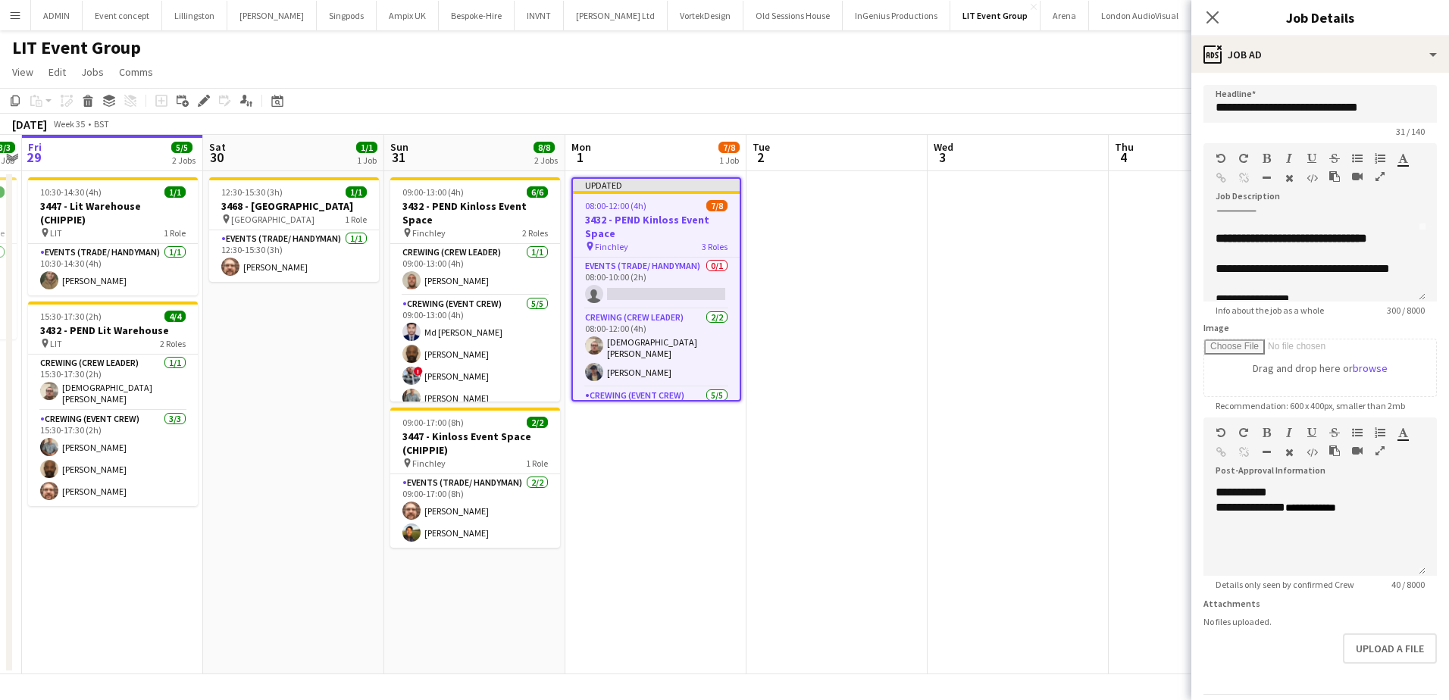
scroll to position [76, 0]
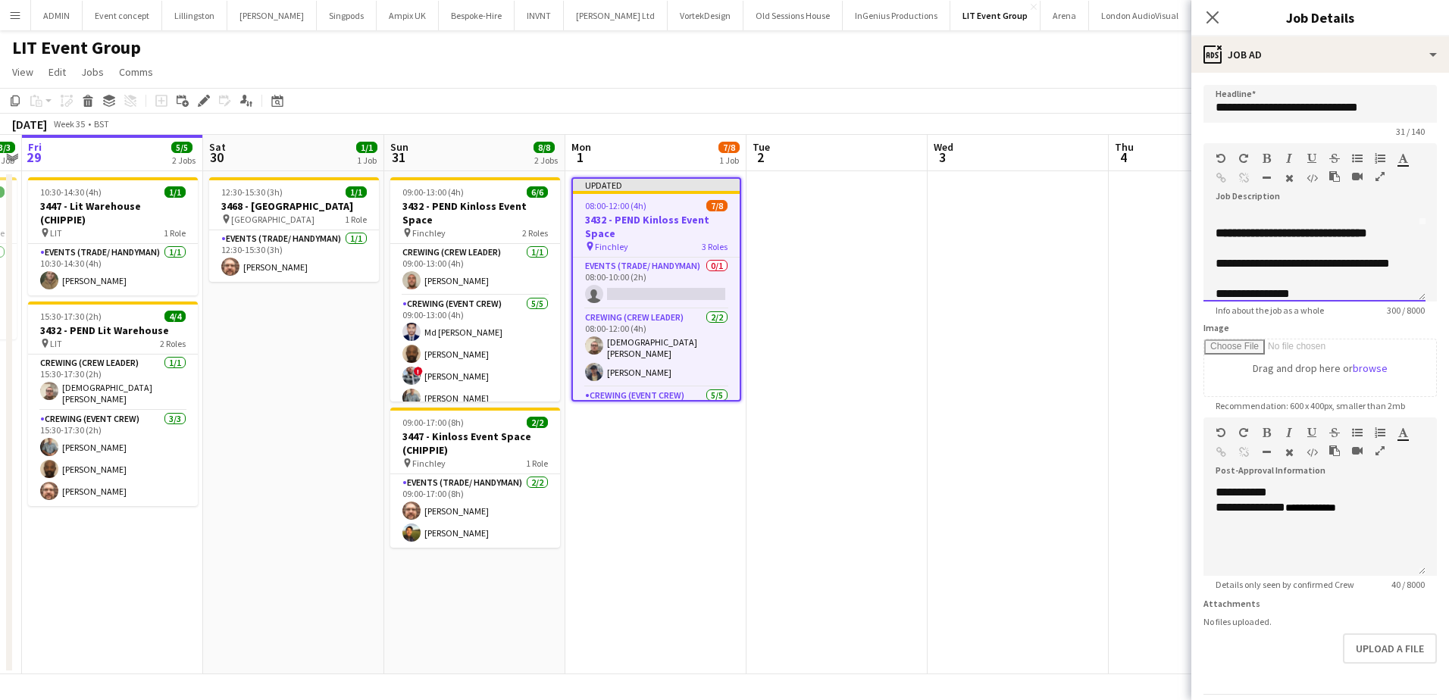
click at [1401, 233] on div "**********" at bounding box center [1315, 233] width 198 height 15
click at [1129, 253] on app-date-cell at bounding box center [1199, 422] width 181 height 503
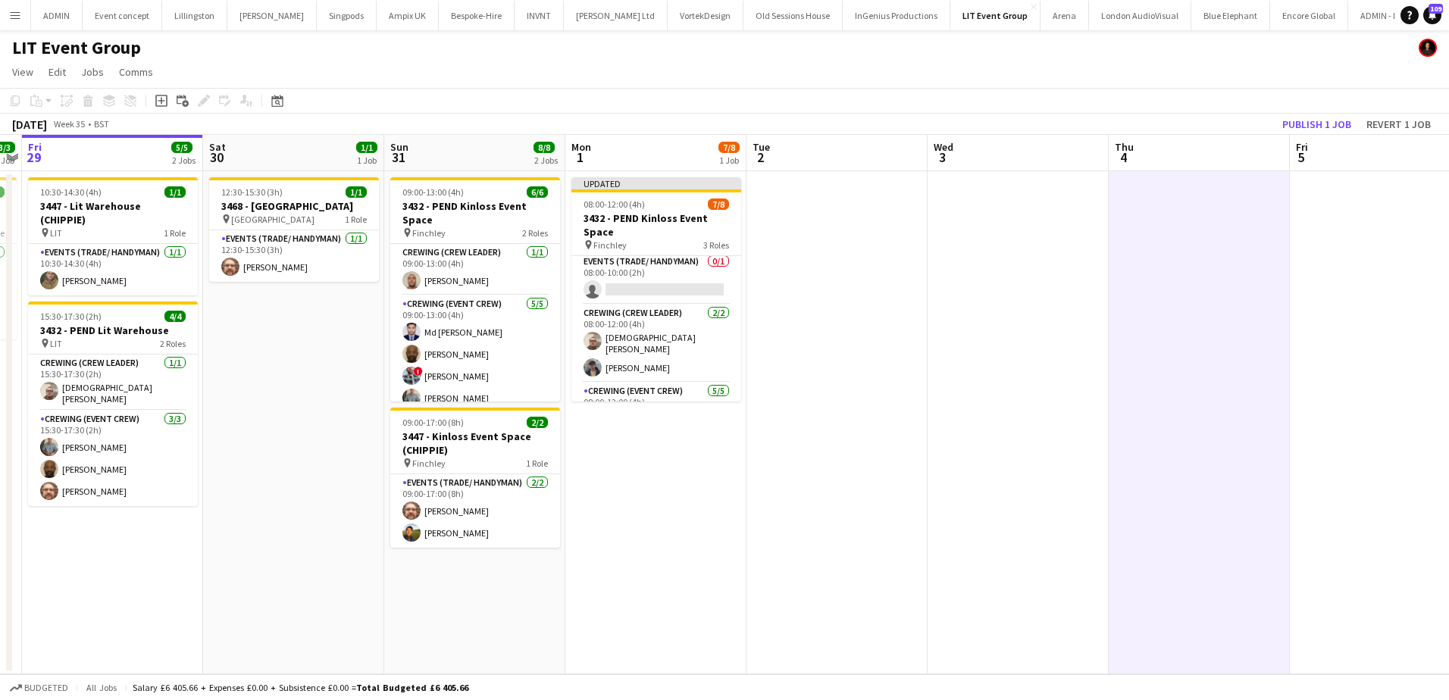
scroll to position [0, 0]
click at [804, 290] on app-date-cell at bounding box center [837, 422] width 181 height 503
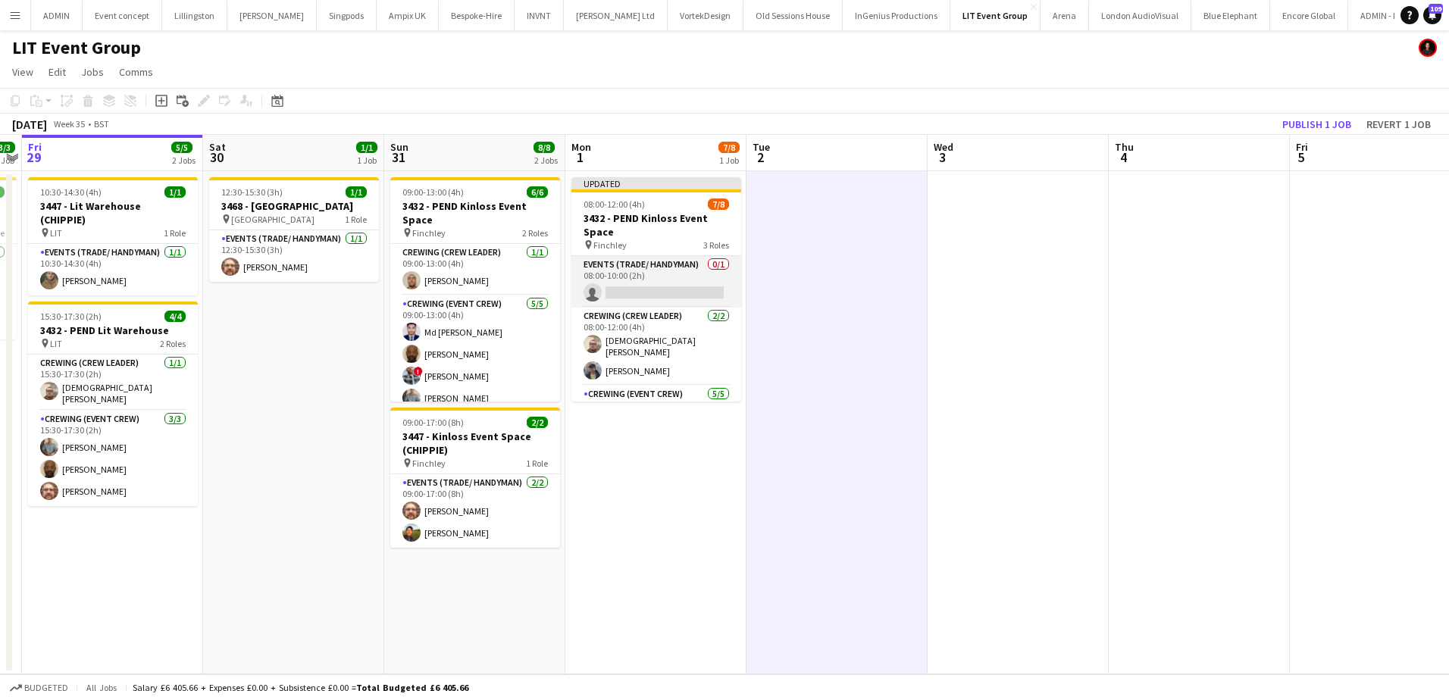
click at [695, 291] on app-card-role "Events (Trade/ Handyman) 0/1 08:00-10:00 (2h) single-neutral-actions" at bounding box center [657, 282] width 170 height 52
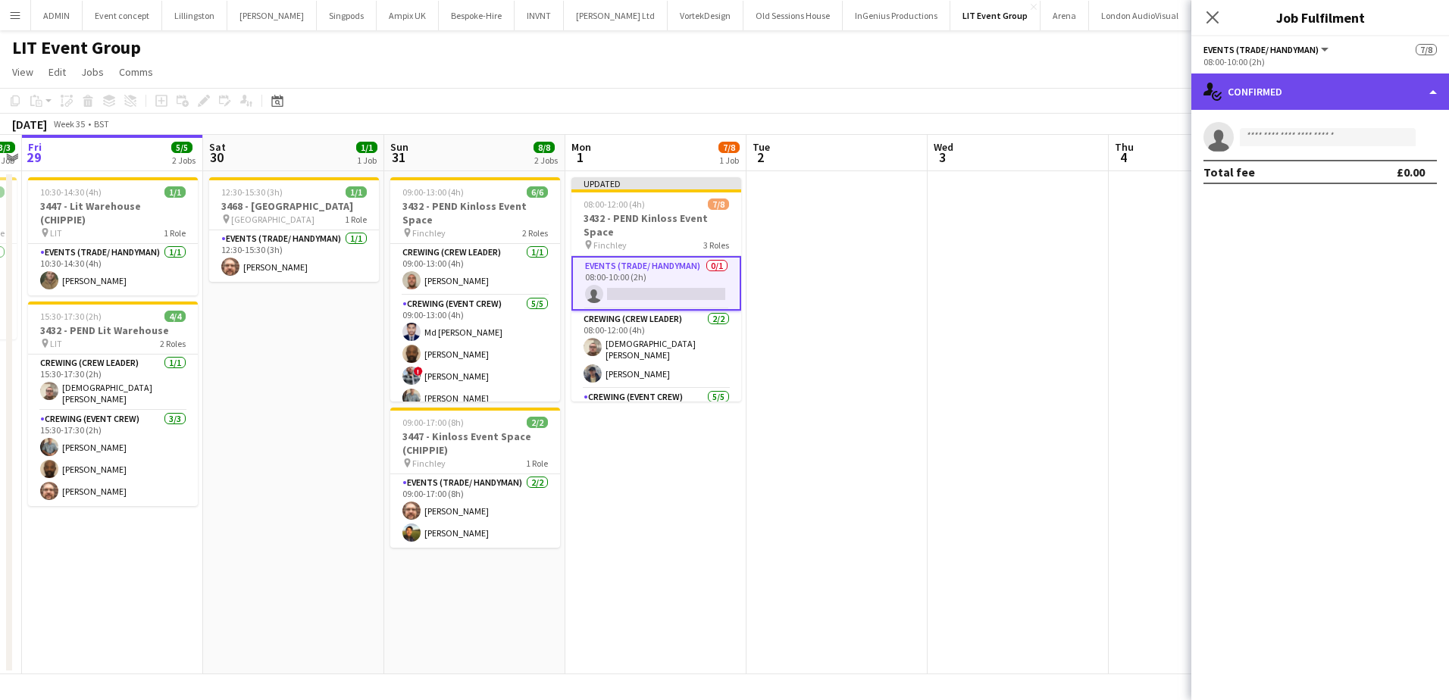
click at [1334, 104] on div "single-neutral-actions-check-2 Confirmed" at bounding box center [1321, 92] width 258 height 36
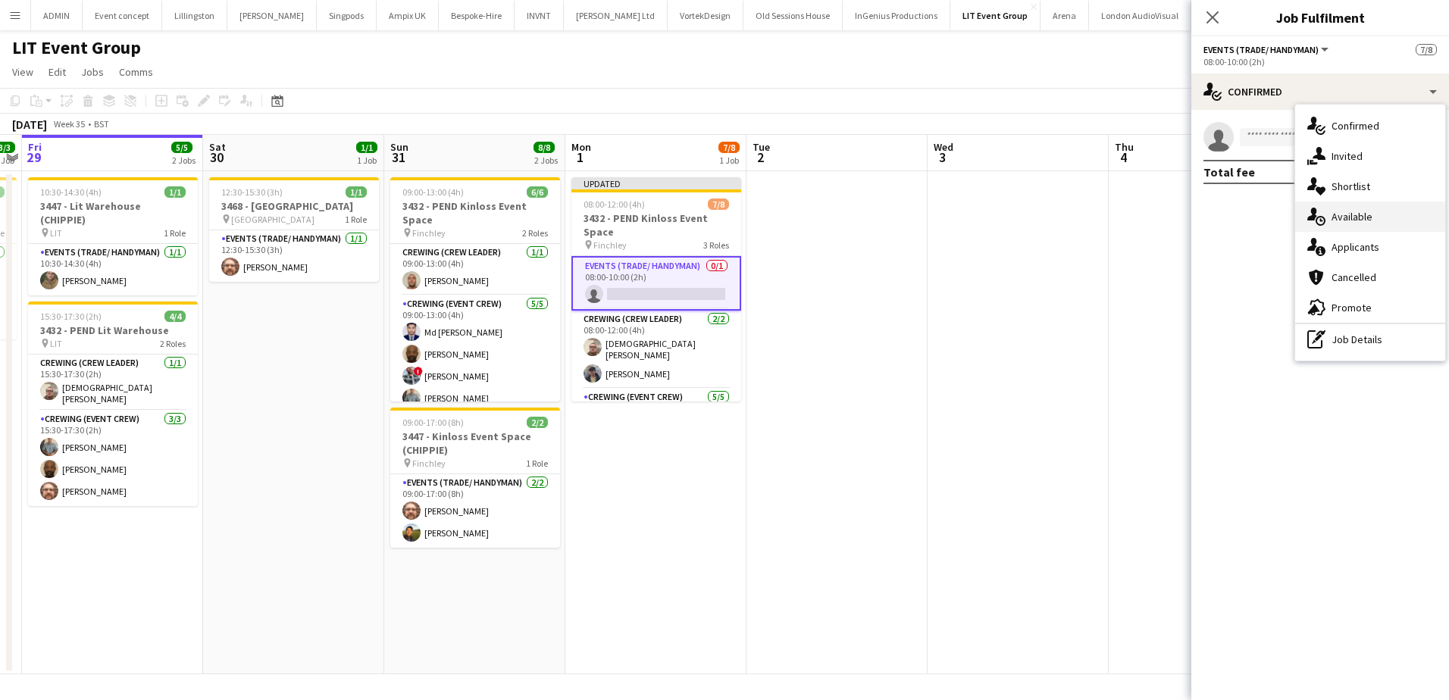
click at [1374, 221] on div "single-neutral-actions-upload Available" at bounding box center [1371, 217] width 150 height 30
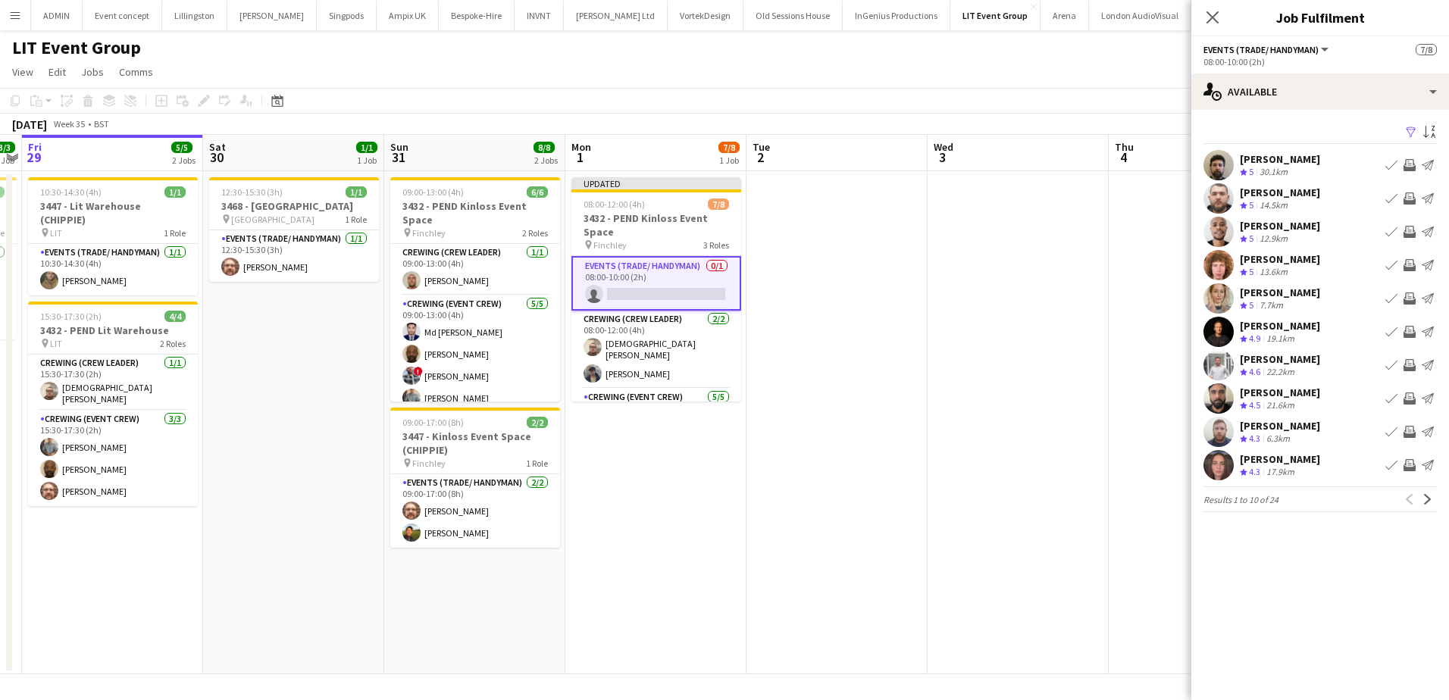
click at [1412, 362] on app-icon "Invite crew" at bounding box center [1410, 365] width 12 height 12
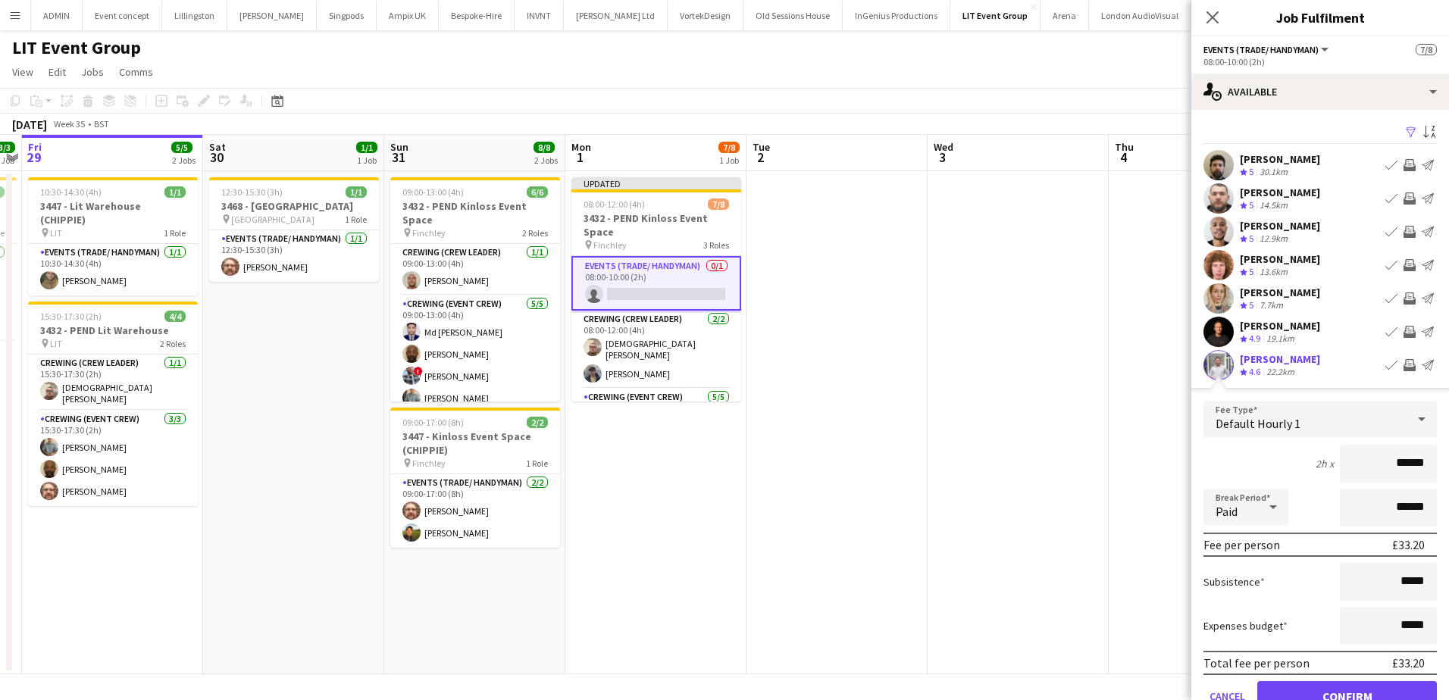
drag, startPoint x: 1411, startPoint y: 465, endPoint x: 1439, endPoint y: 465, distance: 28.0
click at [1439, 465] on mat-expansion-panel "users Available Filter Sort asc Adam Kent Crew rating 5 30.1km Book crew Invite…" at bounding box center [1321, 405] width 258 height 591
type input "***"
click at [1379, 694] on button "Confirm" at bounding box center [1348, 697] width 180 height 30
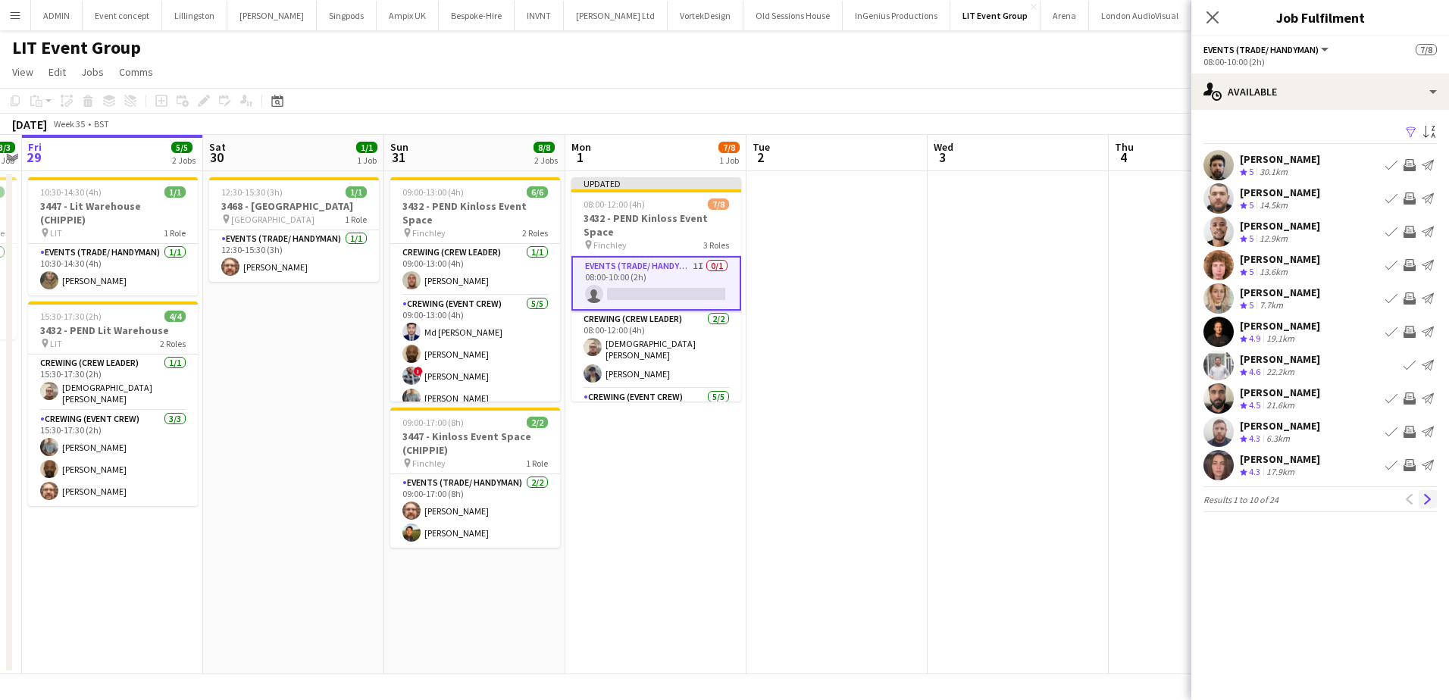
click at [1431, 491] on button "Next" at bounding box center [1428, 499] width 18 height 18
click at [1411, 328] on app-icon "Invite crew" at bounding box center [1410, 332] width 12 height 12
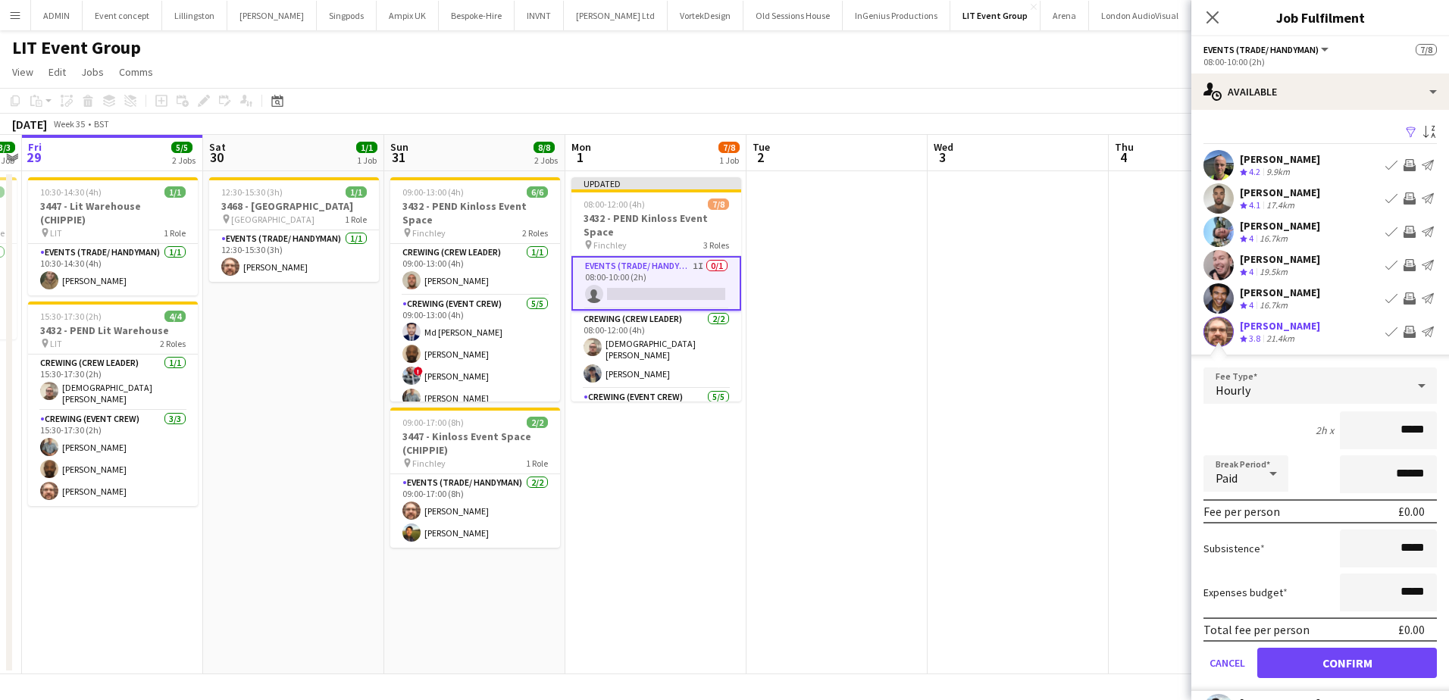
drag, startPoint x: 1391, startPoint y: 435, endPoint x: 1468, endPoint y: 436, distance: 77.3
click at [1449, 436] on html "Menu Boards Boards Boards All jobs Status Workforce Workforce My Workforce Recr…" at bounding box center [724, 350] width 1449 height 700
type input "***"
click at [1397, 661] on button "Confirm" at bounding box center [1348, 663] width 180 height 30
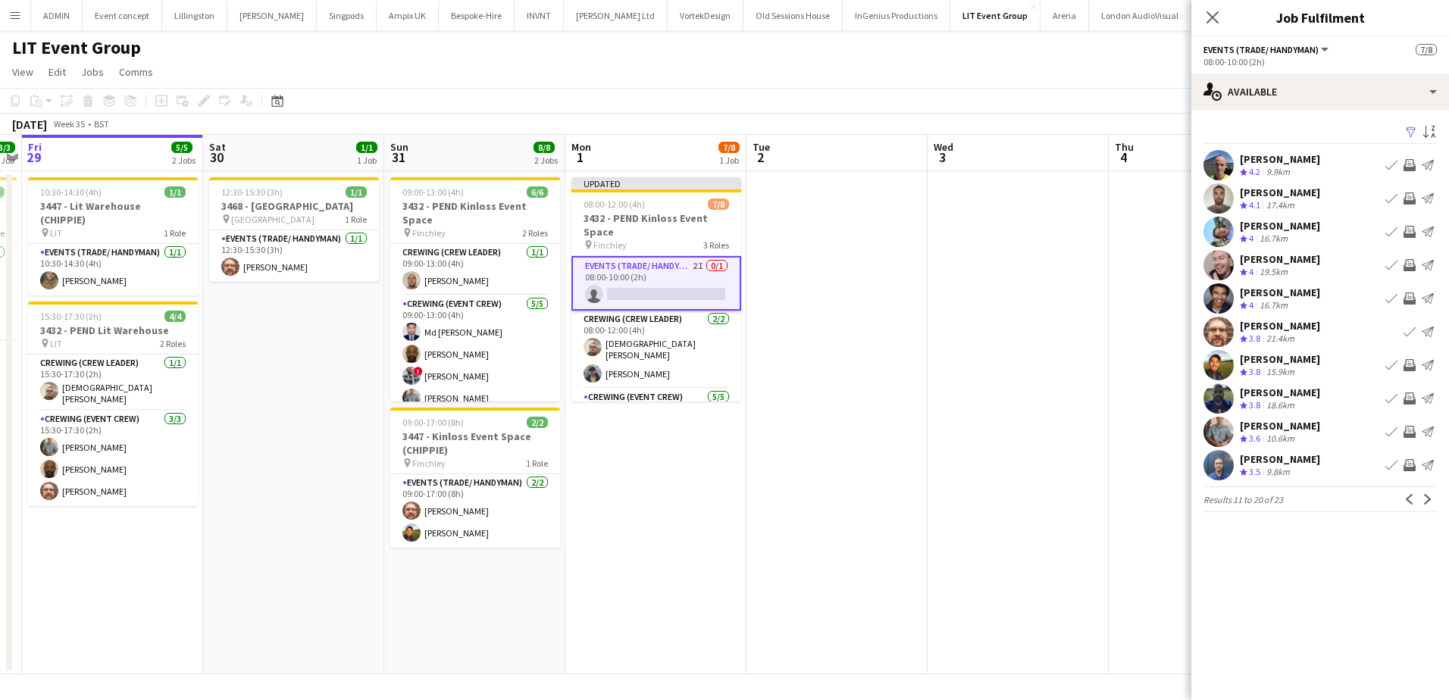
click at [1411, 431] on app-icon "Invite crew" at bounding box center [1410, 432] width 12 height 12
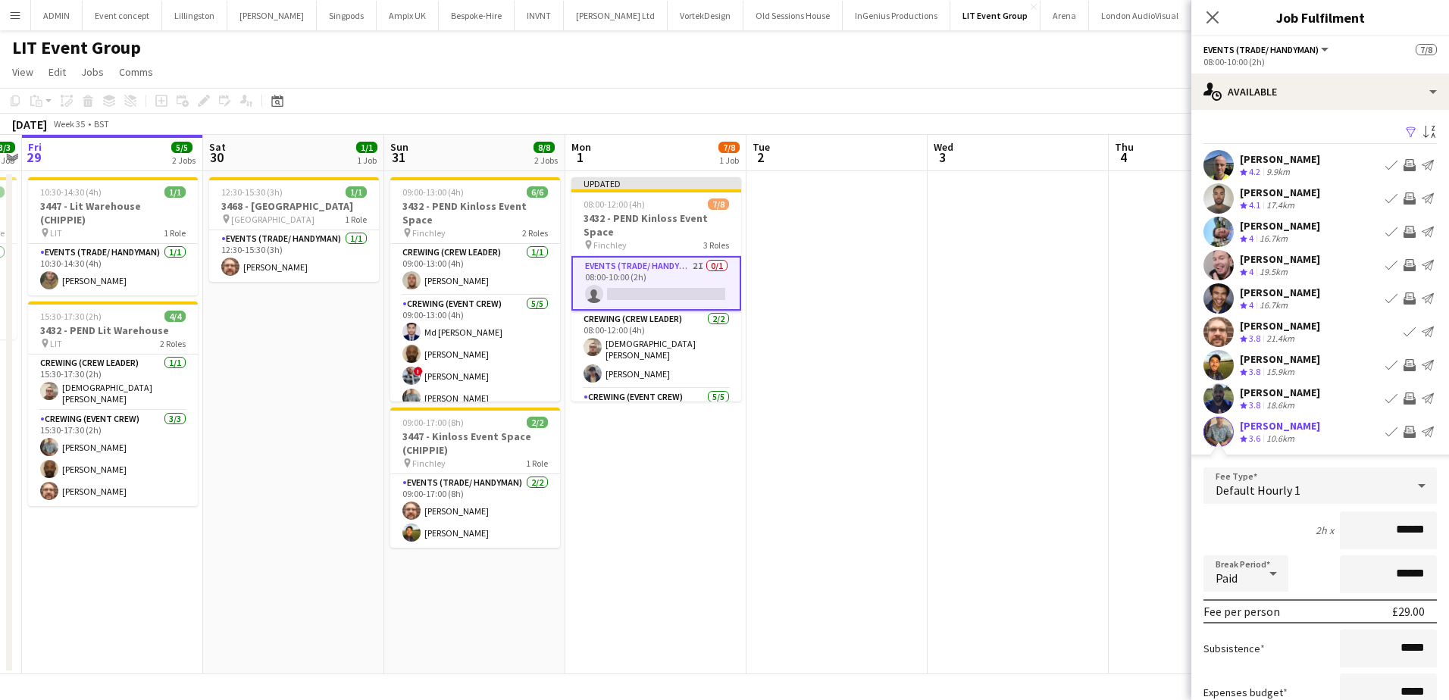
drag, startPoint x: 1376, startPoint y: 537, endPoint x: 1434, endPoint y: 537, distance: 57.6
click at [1434, 537] on form "Fee Type Default Hourly 1 2h x ****** Break Period Paid ****** Fee per person £…" at bounding box center [1321, 630] width 258 height 324
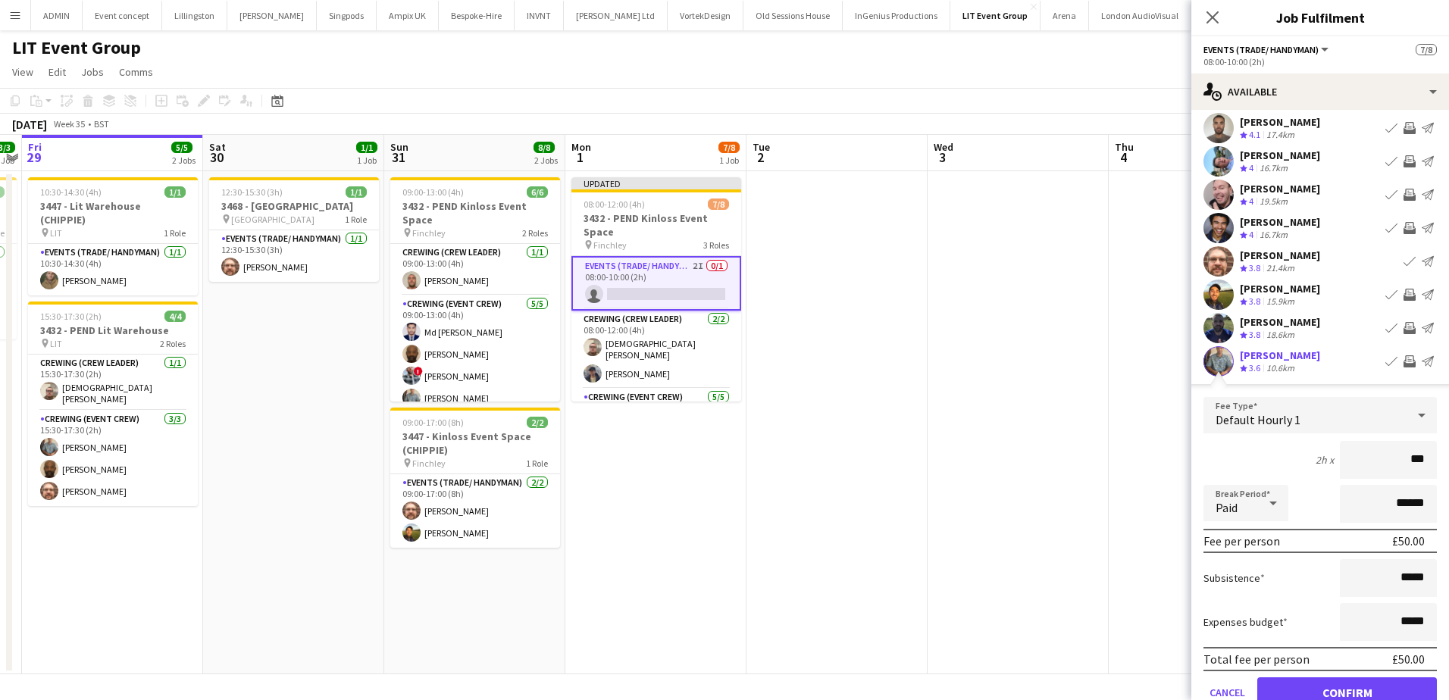
scroll to position [76, 0]
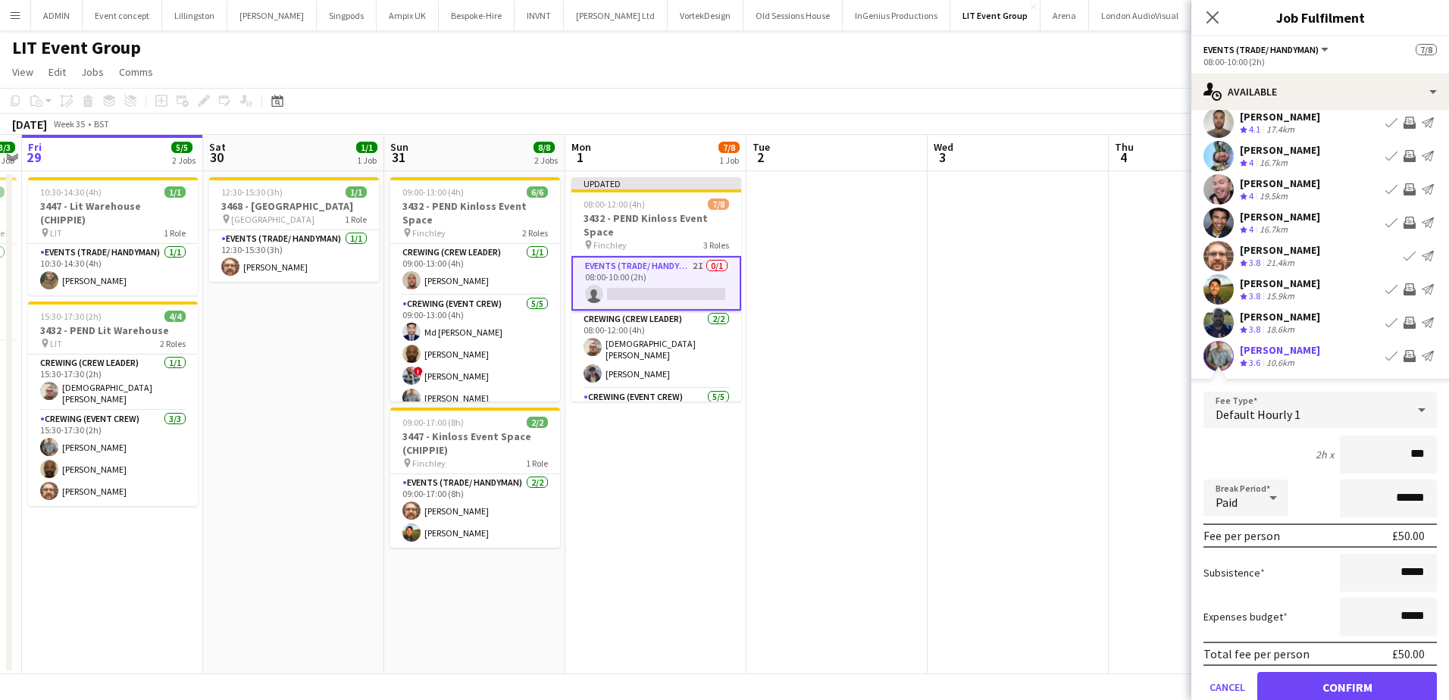
type input "***"
click at [1387, 684] on button "Confirm" at bounding box center [1348, 687] width 180 height 30
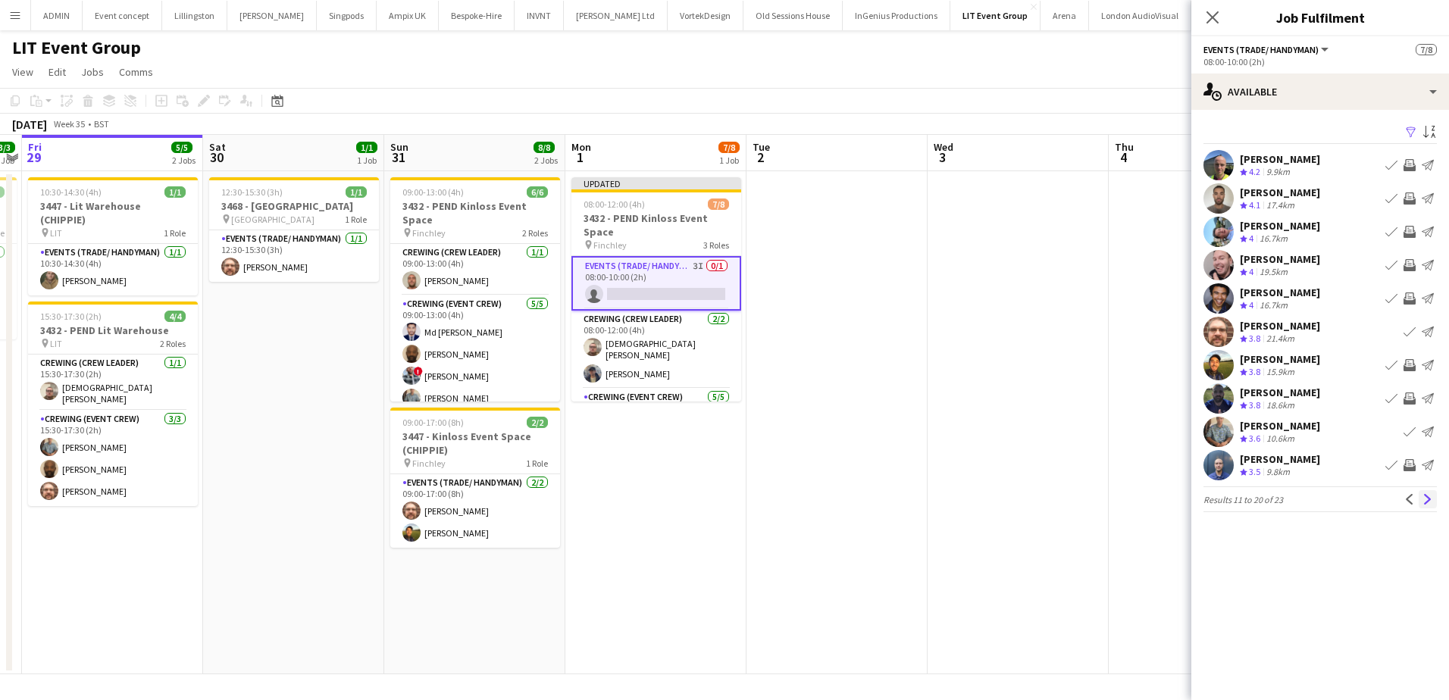
click at [1428, 503] on app-icon "Next" at bounding box center [1428, 499] width 11 height 11
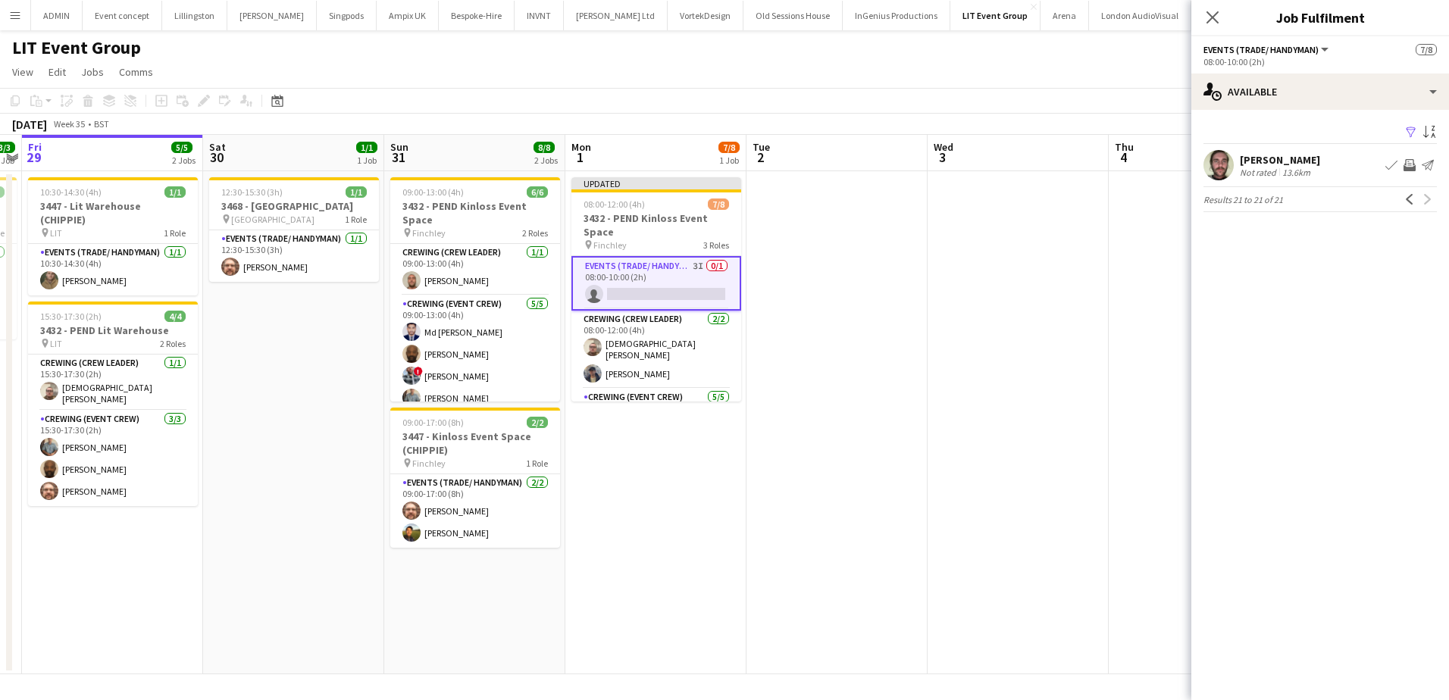
click at [929, 286] on app-date-cell at bounding box center [1018, 422] width 181 height 503
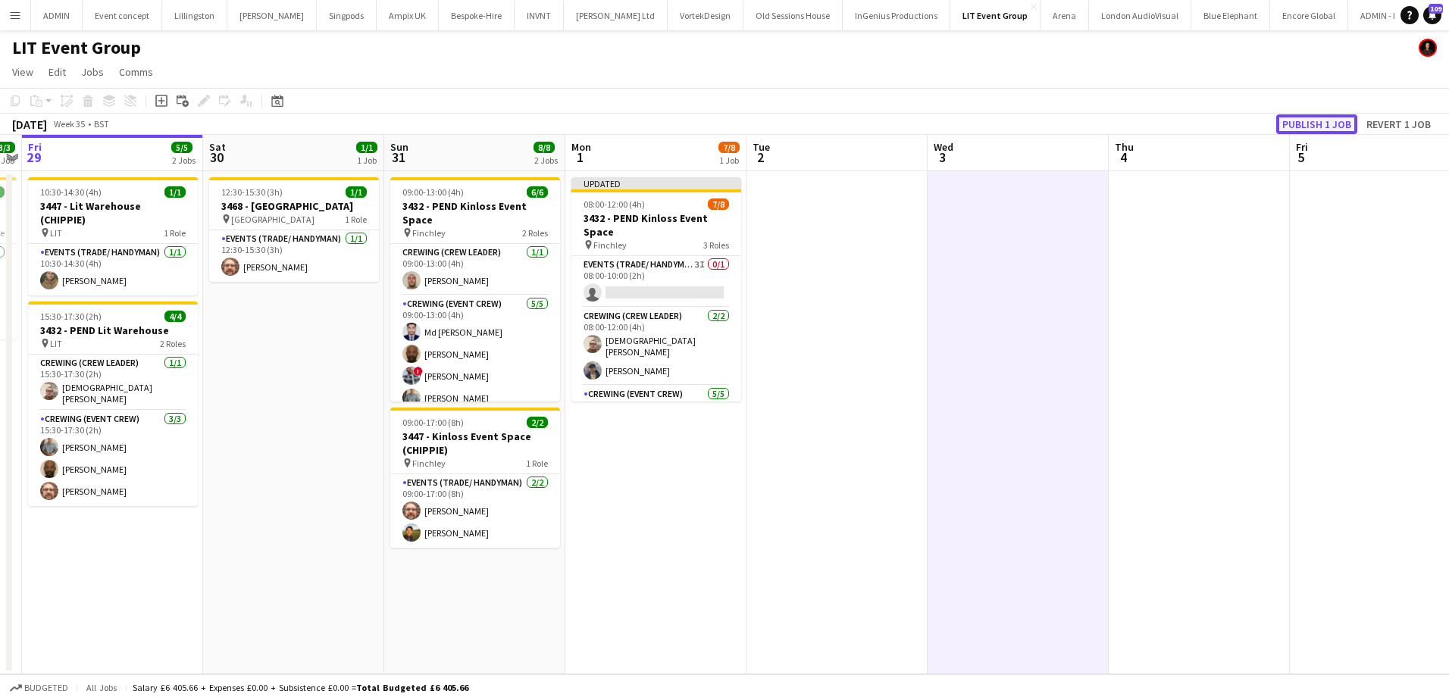
click at [1327, 127] on button "Publish 1 job" at bounding box center [1317, 124] width 81 height 20
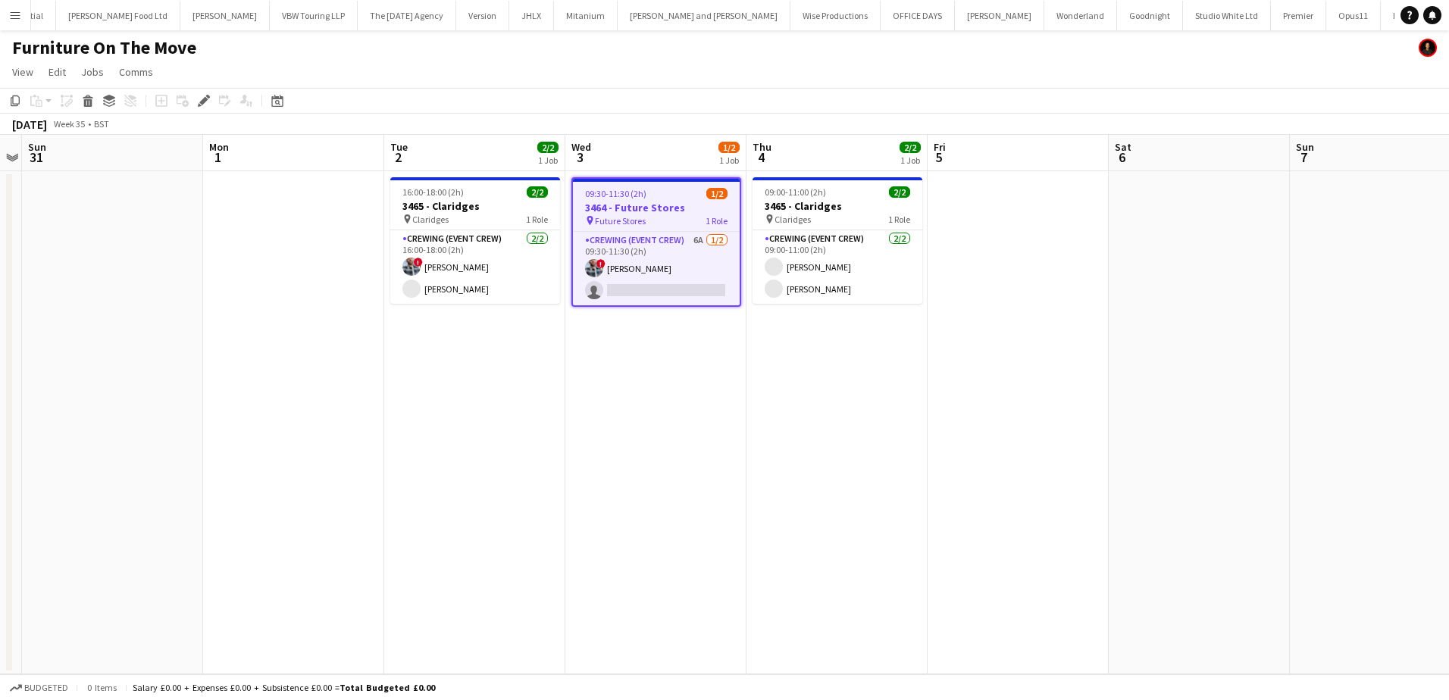
scroll to position [0, 2543]
drag, startPoint x: 207, startPoint y: 95, endPoint x: 226, endPoint y: 99, distance: 19.3
click at [207, 95] on icon "Edit" at bounding box center [204, 101] width 12 height 12
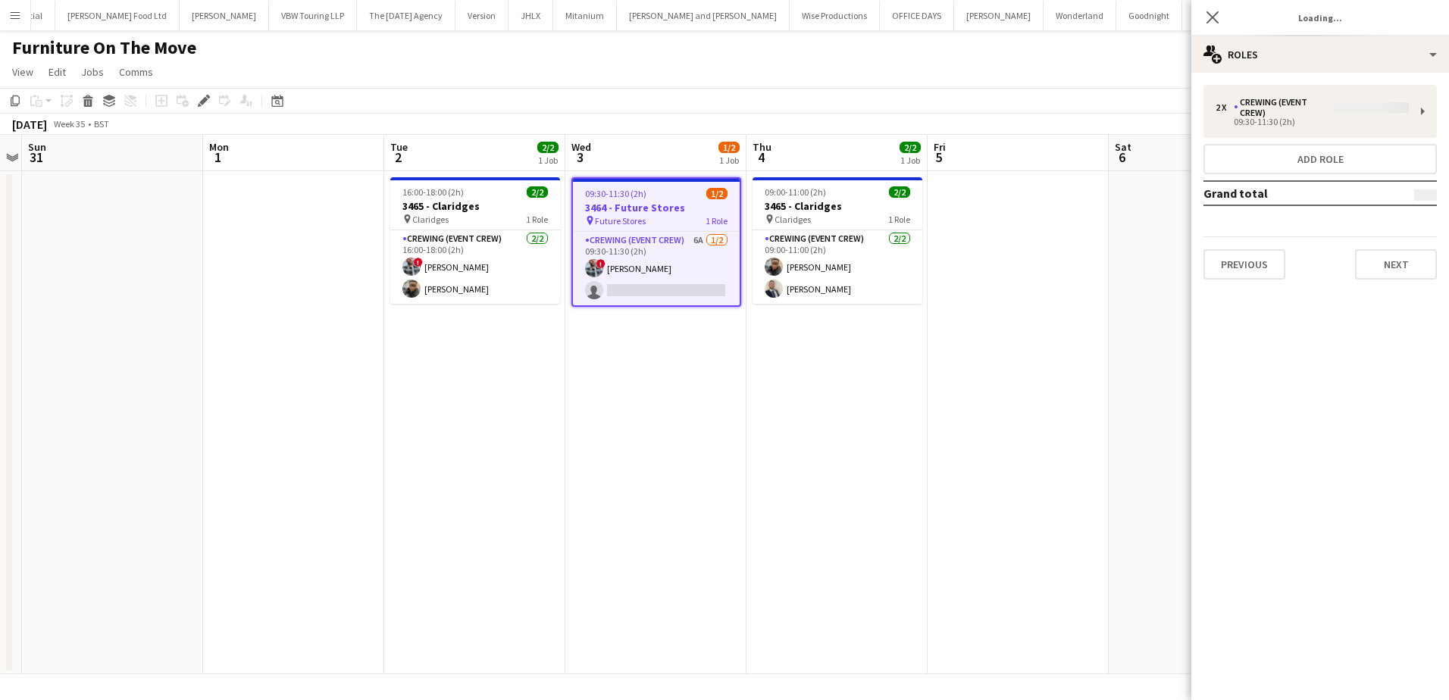
type input "**********"
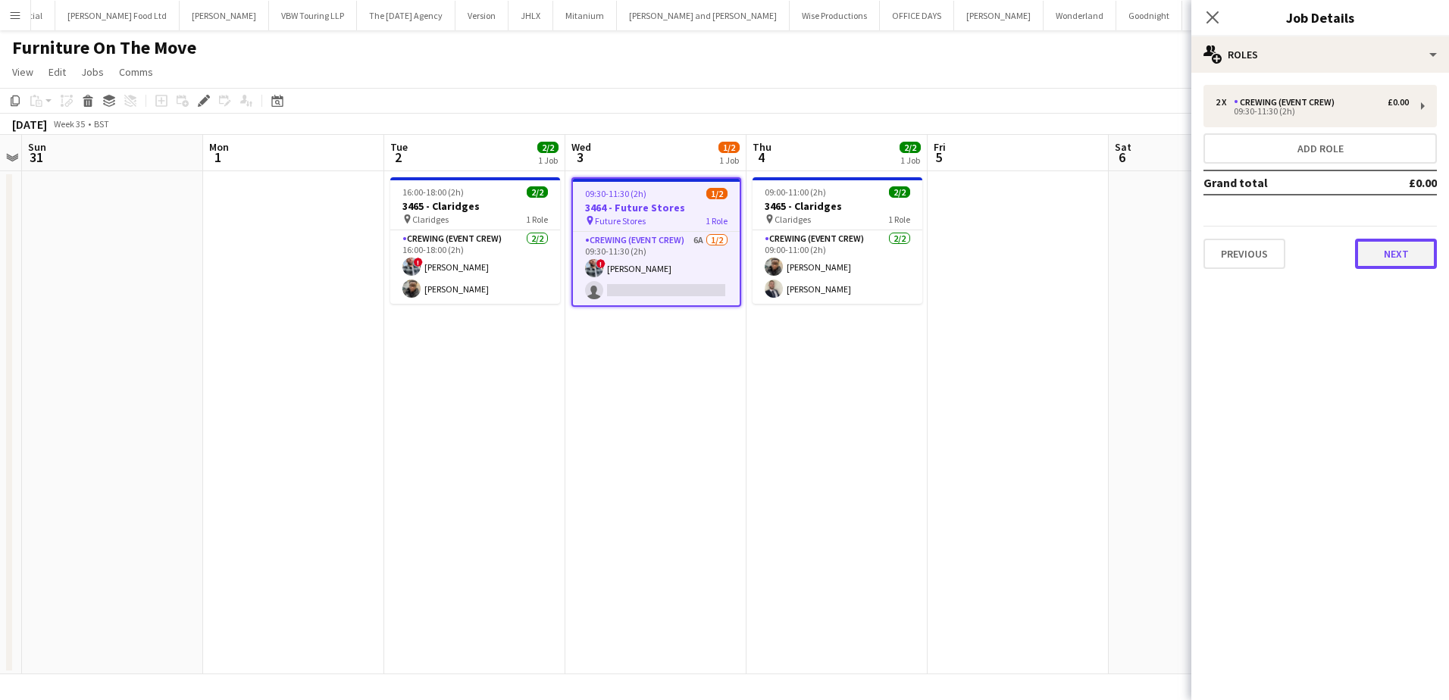
click at [1410, 256] on button "Next" at bounding box center [1396, 254] width 82 height 30
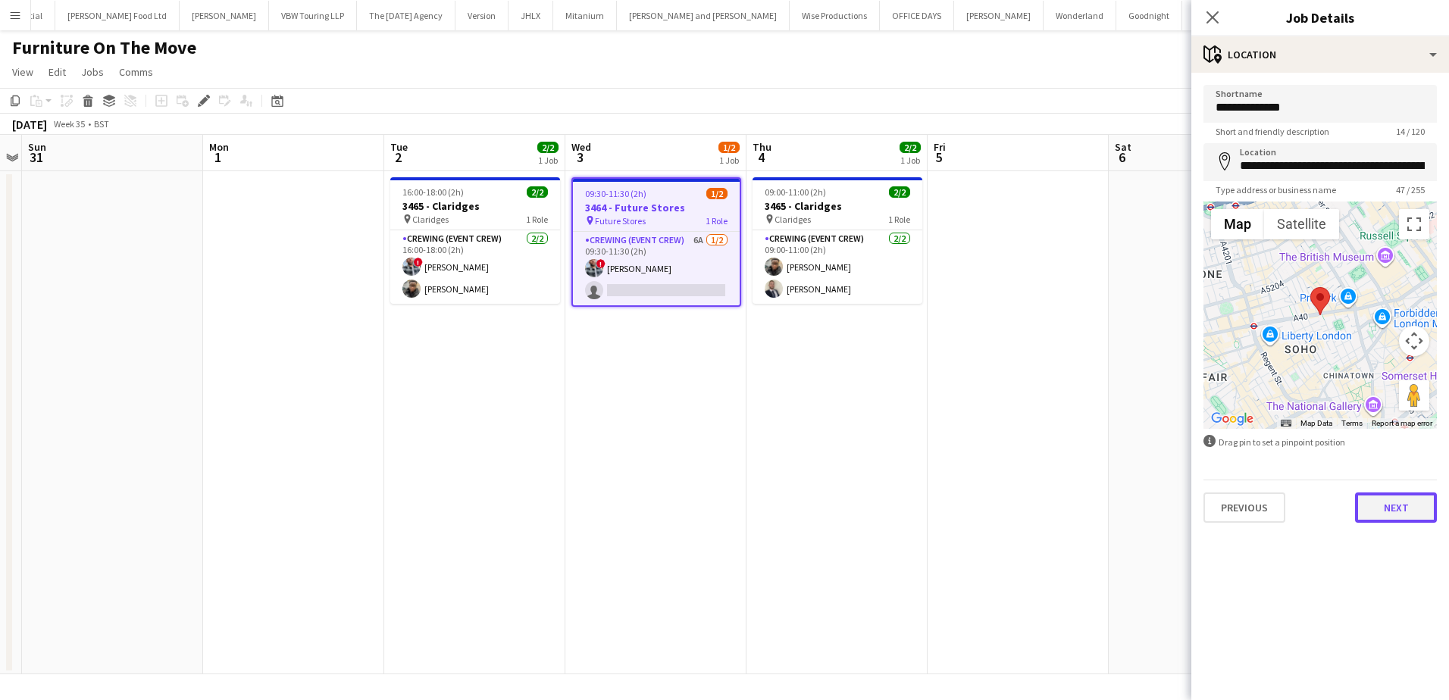
click at [1418, 512] on button "Next" at bounding box center [1396, 508] width 82 height 30
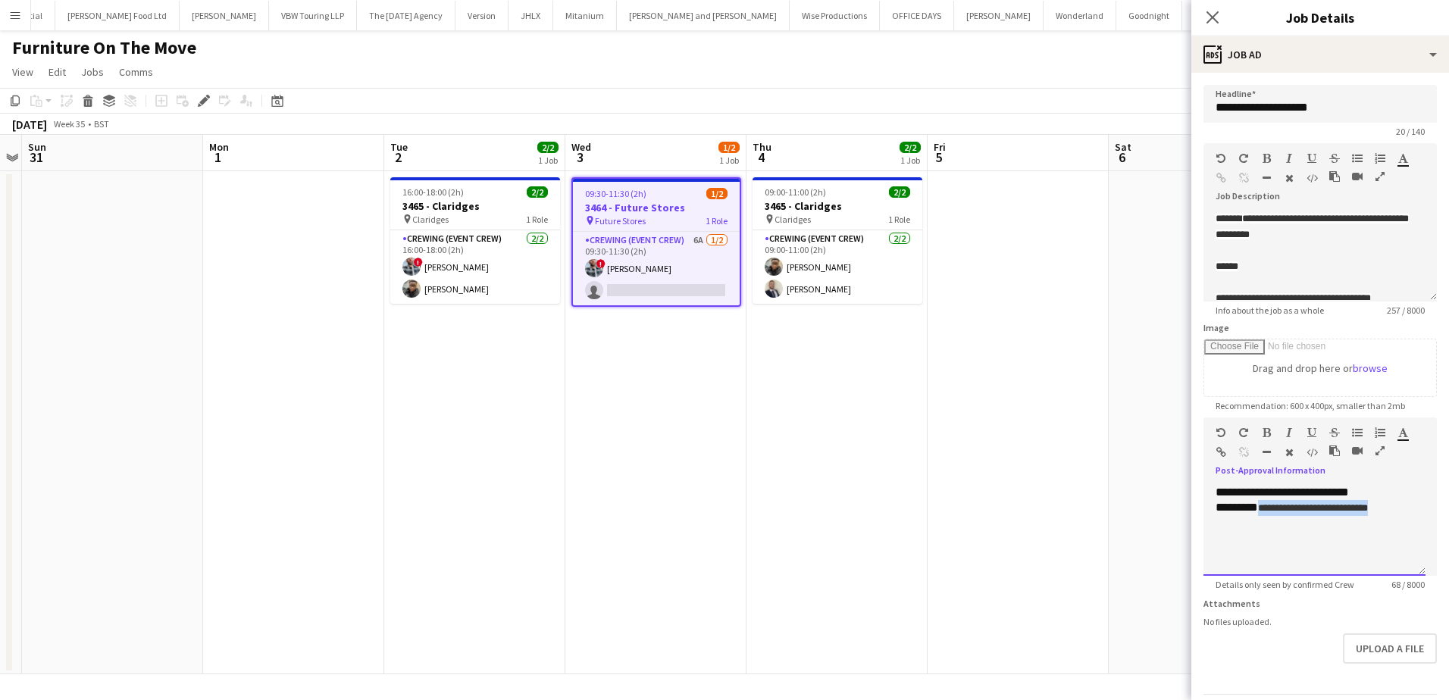
drag, startPoint x: 1395, startPoint y: 538, endPoint x: 1264, endPoint y: 533, distance: 131.3
click at [1264, 533] on div "**********" at bounding box center [1315, 530] width 222 height 91
paste div
click at [1111, 453] on app-date-cell at bounding box center [1199, 422] width 181 height 503
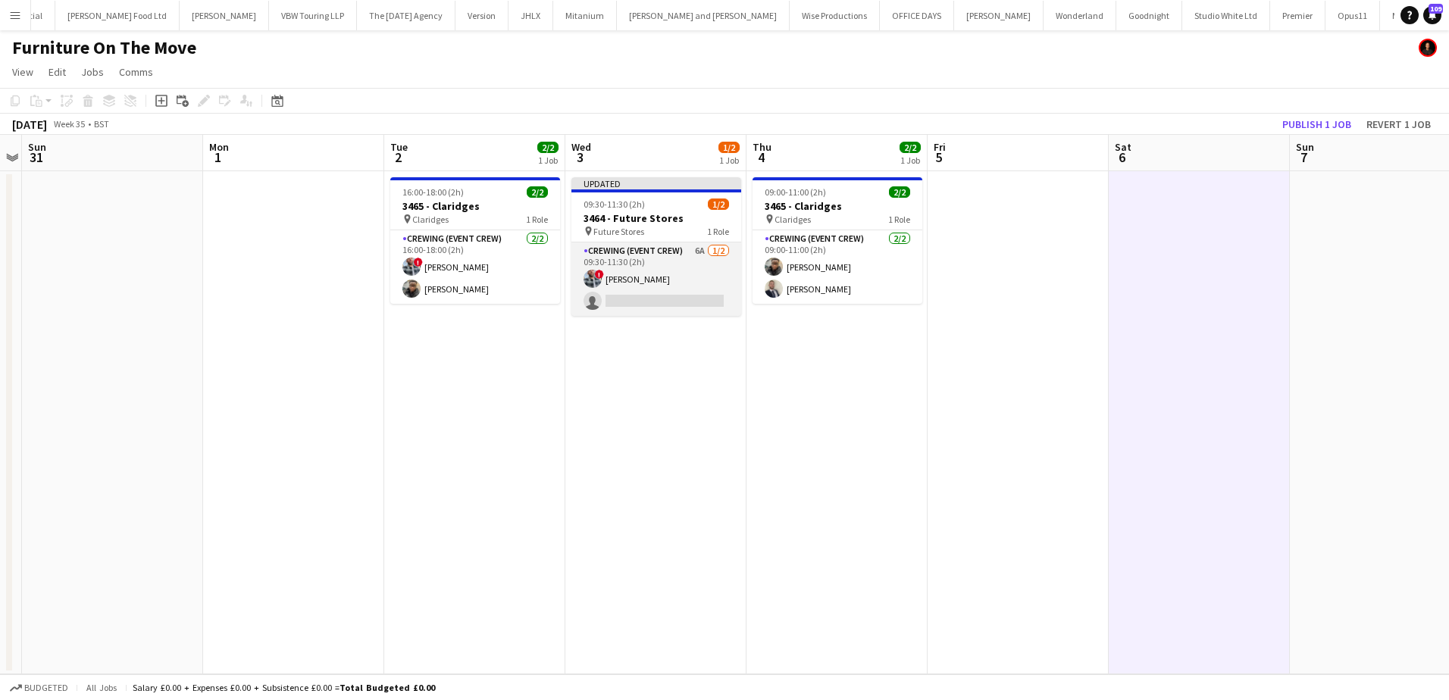
click at [701, 295] on app-card-role "Crewing (Event Crew) 6A [DATE] 09:30-11:30 (2h) ! [PERSON_NAME] single-neutral-…" at bounding box center [657, 280] width 170 height 74
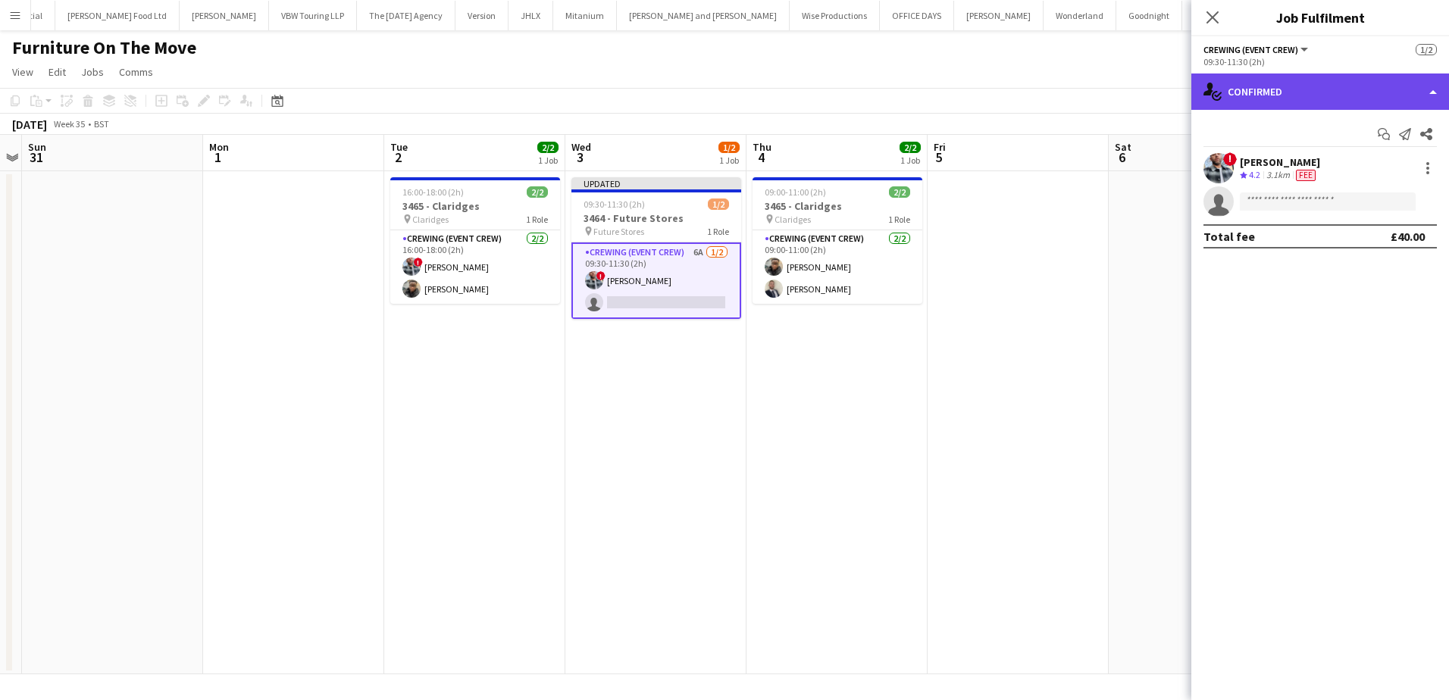
click at [1300, 100] on div "single-neutral-actions-check-2 Confirmed" at bounding box center [1321, 92] width 258 height 36
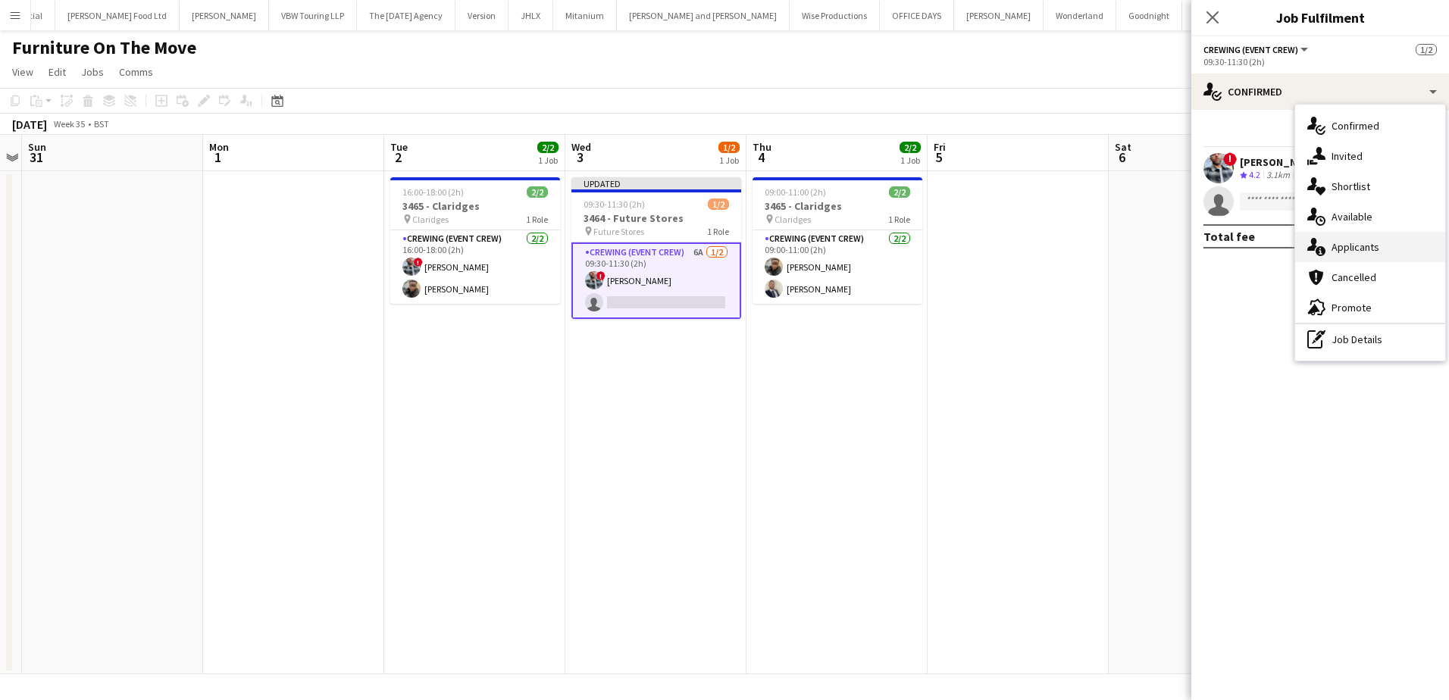
click at [1344, 250] on div "single-neutral-actions-information Applicants" at bounding box center [1371, 247] width 150 height 30
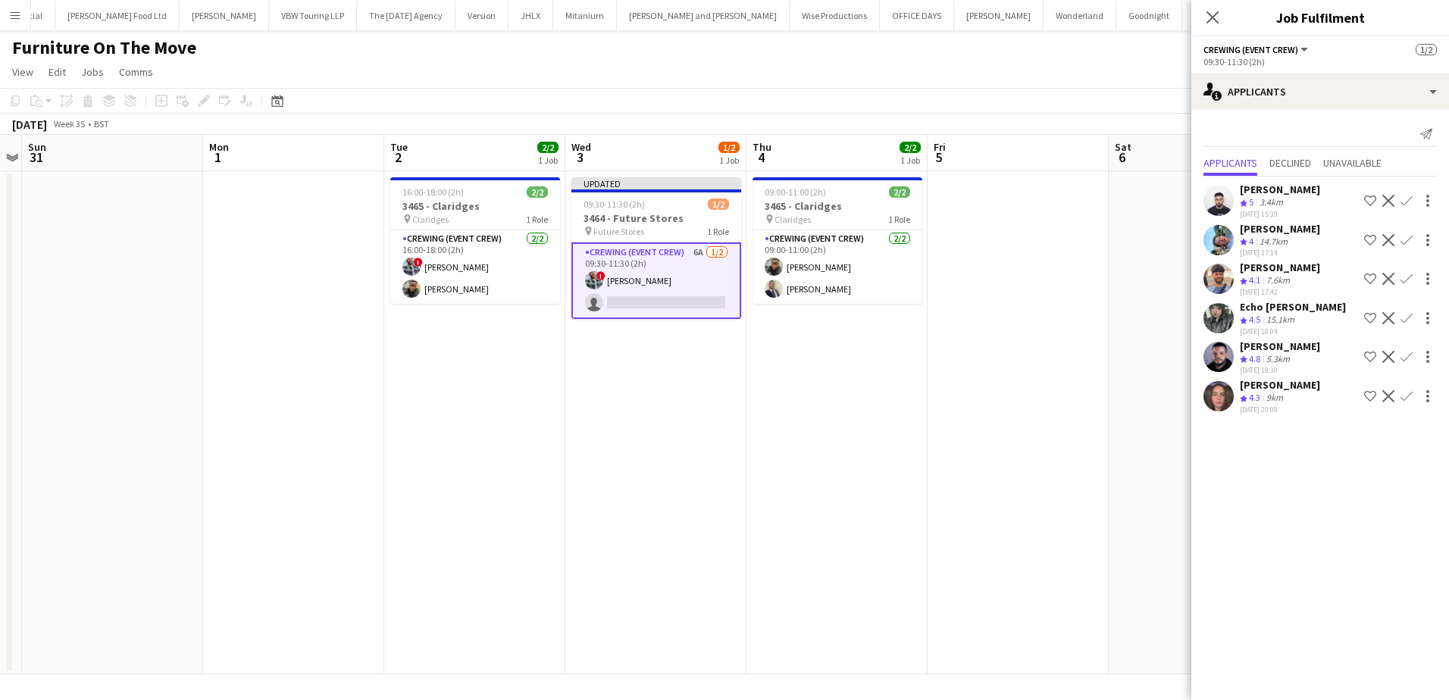
click at [1411, 368] on div "[PERSON_NAME] Crew rating 4.8 5.3km [DATE] 19:30 Shortlist crew Decline Confirm" at bounding box center [1321, 358] width 258 height 36
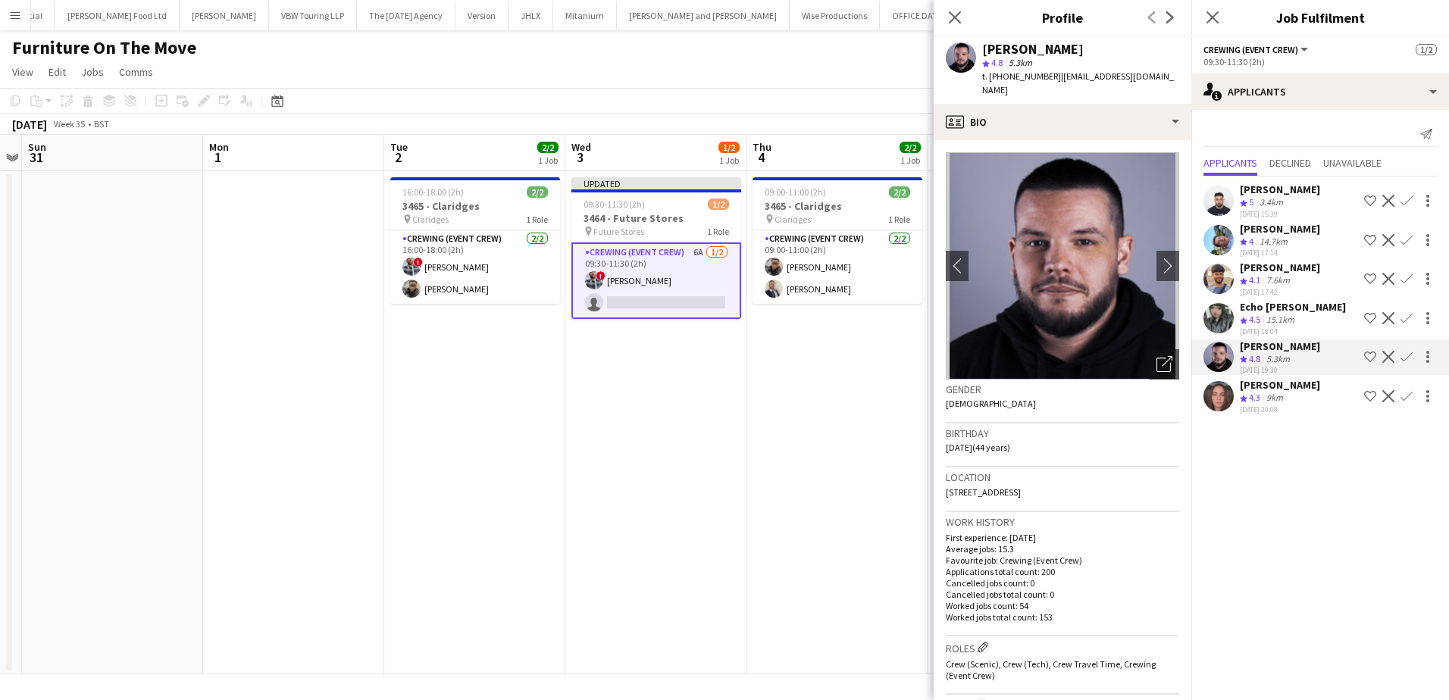
click at [1406, 356] on app-icon "Confirm" at bounding box center [1407, 357] width 12 height 12
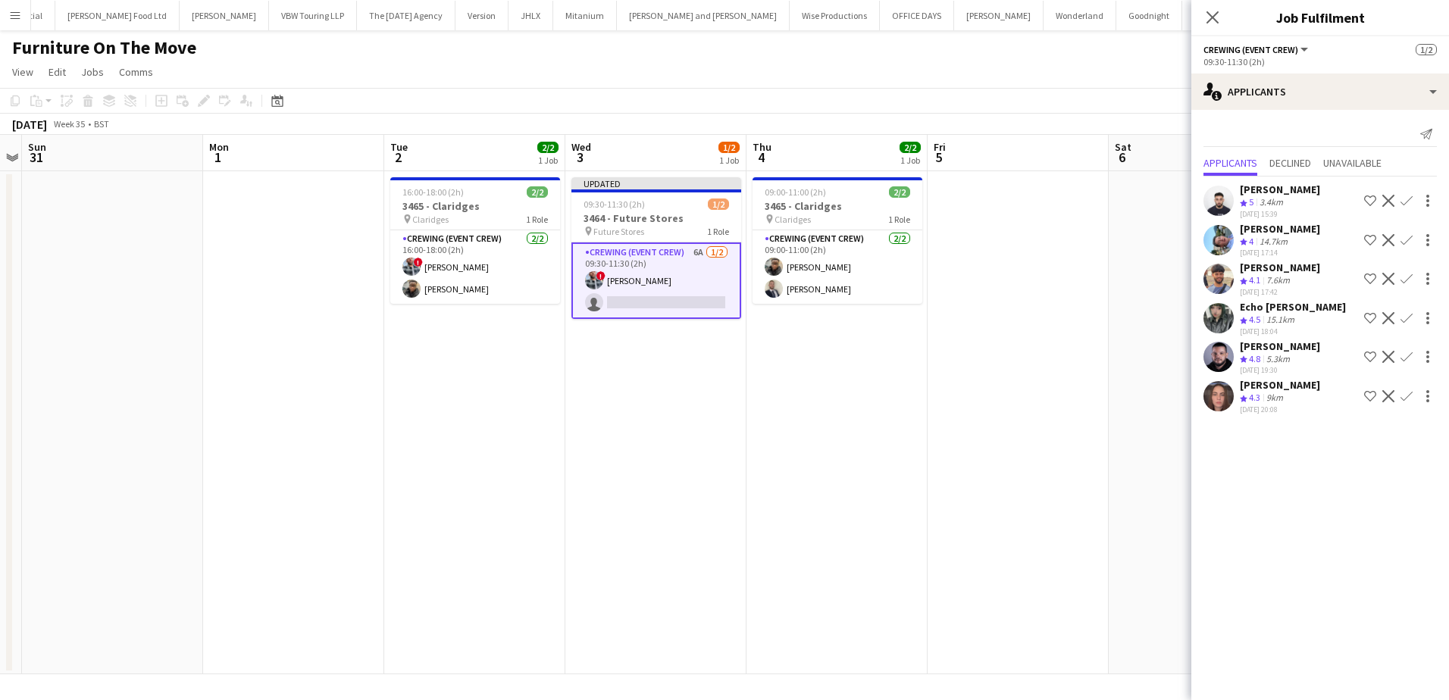
click at [1054, 280] on app-date-cell at bounding box center [1018, 422] width 181 height 503
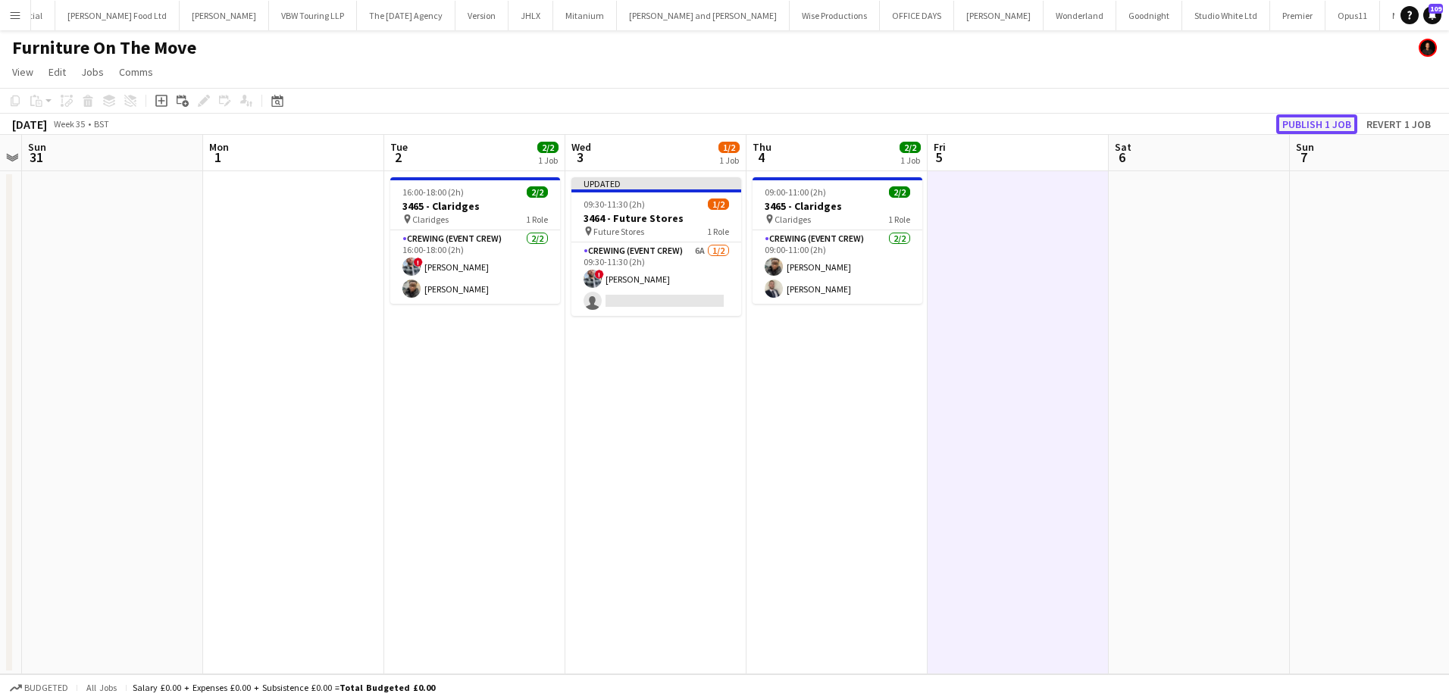
click at [1288, 126] on button "Publish 1 job" at bounding box center [1317, 124] width 81 height 20
